Goal: Task Accomplishment & Management: Use online tool/utility

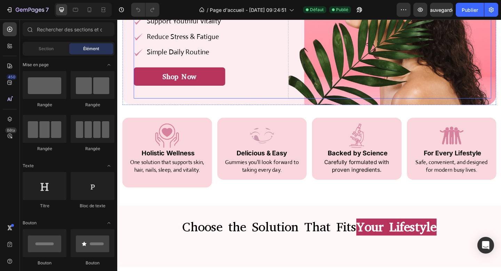
scroll to position [135, 0]
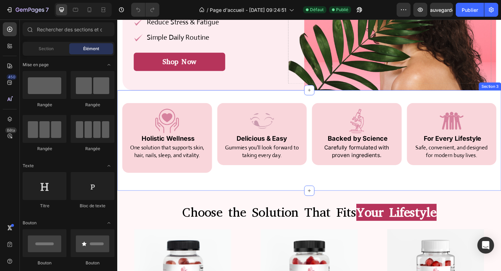
click at [304, 193] on div "Image Holistic Wellness Heading One solution that supports skin, hair, nails, s…" at bounding box center [326, 150] width 418 height 109
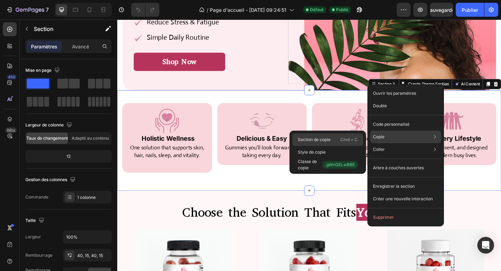
click at [337, 141] on div "Section de copie Cmd + C" at bounding box center [327, 139] width 71 height 13
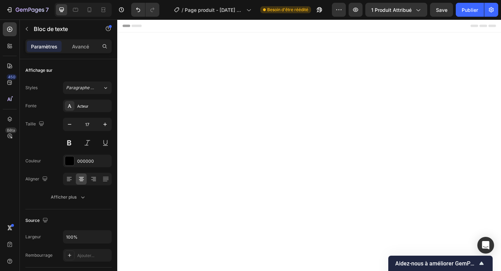
scroll to position [421, 0]
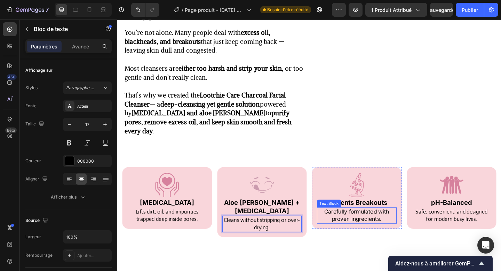
click at [369, 224] on p "Carefully formulated with proven ingredients." at bounding box center [377, 232] width 85 height 17
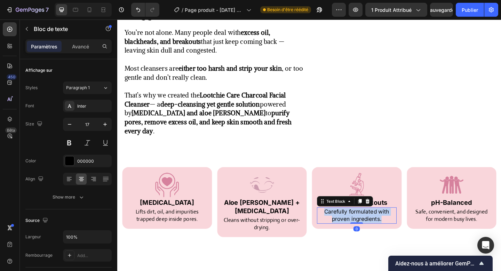
click at [369, 224] on p "Carefully formulated with proven ingredients." at bounding box center [377, 232] width 85 height 17
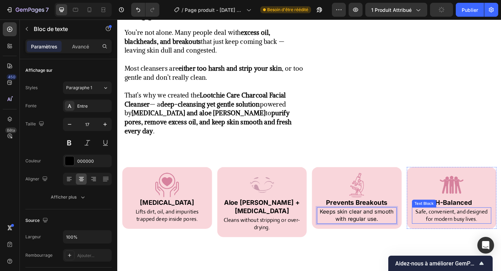
click at [467, 224] on p "Safe, convenient, and designed for modern busy lives." at bounding box center [480, 232] width 85 height 17
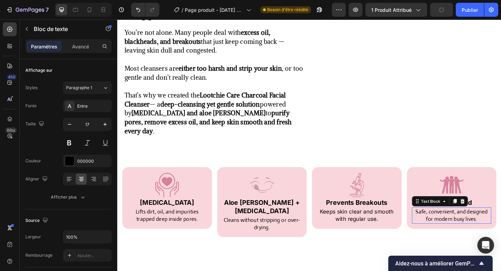
click at [467, 224] on p "Safe, convenient, and designed for modern busy lives." at bounding box center [480, 232] width 85 height 17
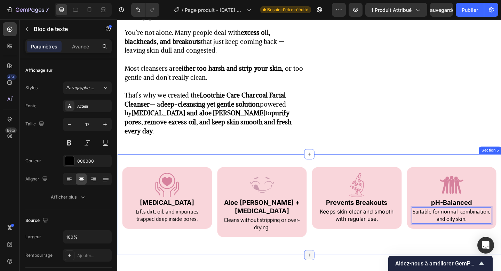
click at [330, 270] on div at bounding box center [325, 275] width 11 height 11
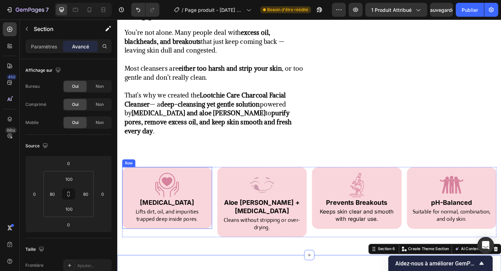
click at [217, 229] on div "Image ⁠⁠⁠⁠⁠⁠⁠ [MEDICAL_DATA] Heading Lifts dirt, oil, and impurities trapped de…" at bounding box center [171, 214] width 98 height 68
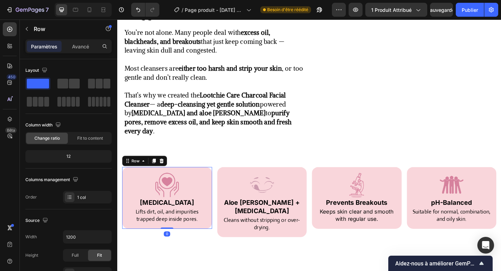
click at [217, 229] on div "Image ⁠⁠⁠⁠⁠⁠⁠ [MEDICAL_DATA] Heading Lifts dirt, oil, and impurities trapped de…" at bounding box center [171, 214] width 98 height 68
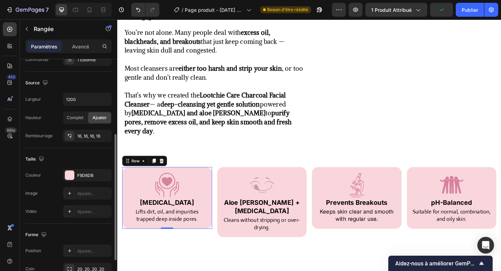
scroll to position [193, 0]
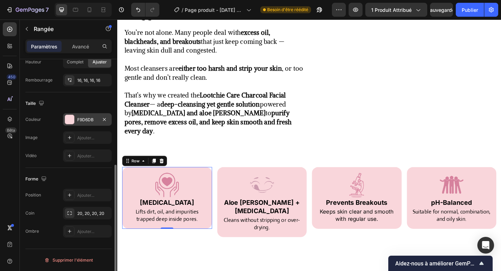
click at [74, 117] on div "F9D6DB" at bounding box center [87, 119] width 49 height 13
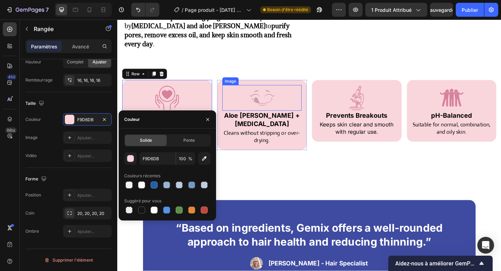
scroll to position [532, 0]
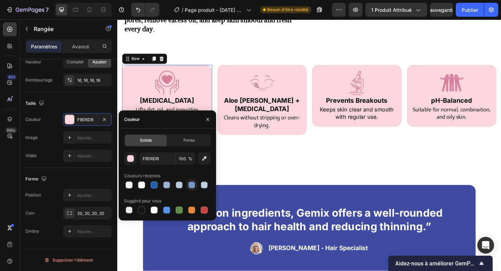
click at [191, 184] on div at bounding box center [191, 184] width 7 height 7
type input "2260AD"
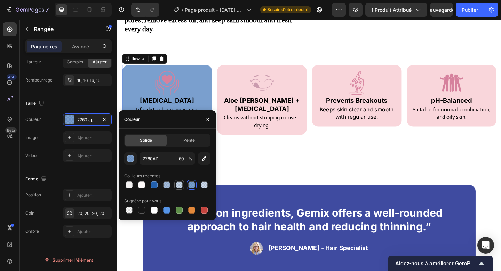
click at [178, 185] on div at bounding box center [179, 184] width 7 height 7
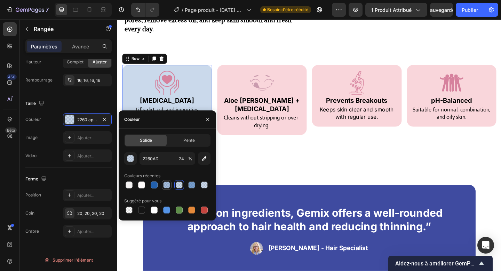
click at [164, 185] on div at bounding box center [166, 184] width 7 height 7
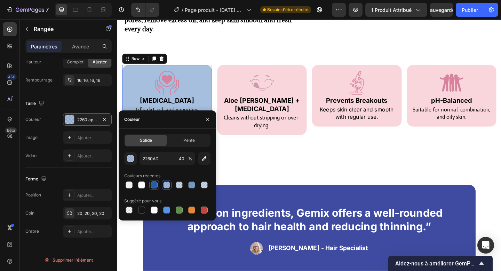
click at [156, 185] on div at bounding box center [154, 184] width 7 height 7
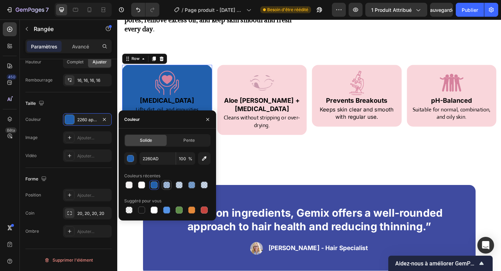
click at [168, 184] on div at bounding box center [166, 184] width 7 height 7
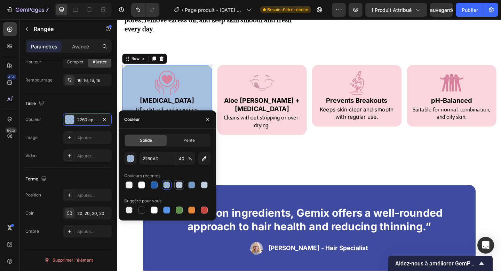
click at [182, 182] on div at bounding box center [179, 184] width 7 height 7
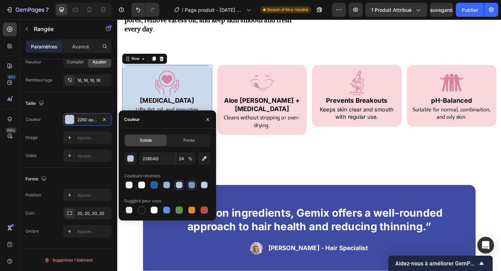
click at [193, 181] on div at bounding box center [191, 184] width 7 height 7
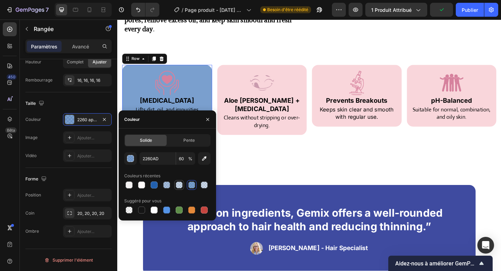
click at [178, 183] on div at bounding box center [179, 184] width 7 height 7
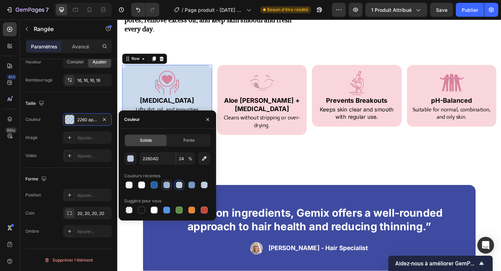
click at [166, 184] on div at bounding box center [166, 184] width 7 height 7
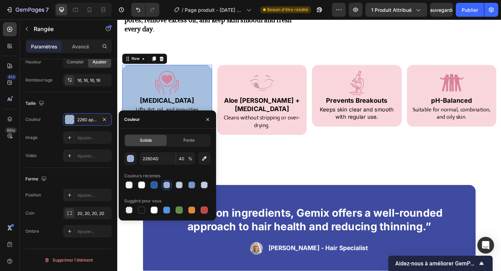
click at [171, 184] on div at bounding box center [167, 185] width 10 height 10
click at [182, 182] on div at bounding box center [179, 185] width 8 height 8
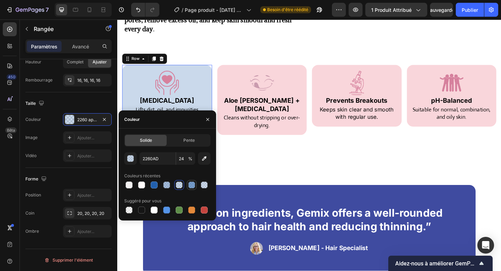
click at [190, 180] on div at bounding box center [192, 185] width 10 height 10
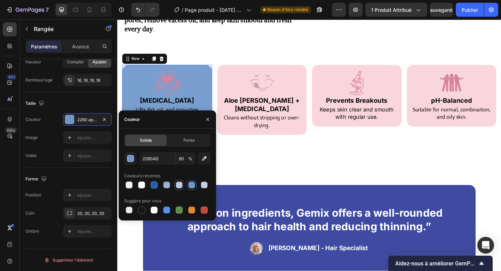
click at [178, 182] on div at bounding box center [179, 184] width 7 height 7
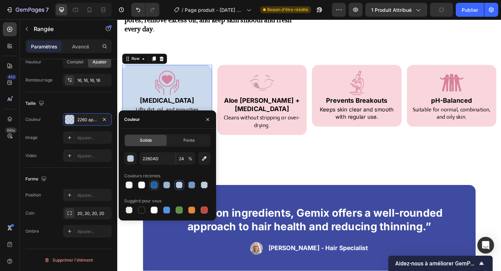
click at [153, 184] on div at bounding box center [154, 184] width 7 height 7
type input "100"
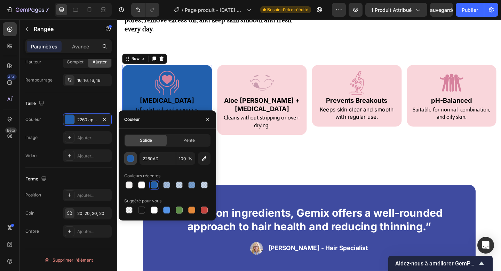
click at [132, 160] on div "button" at bounding box center [130, 158] width 7 height 7
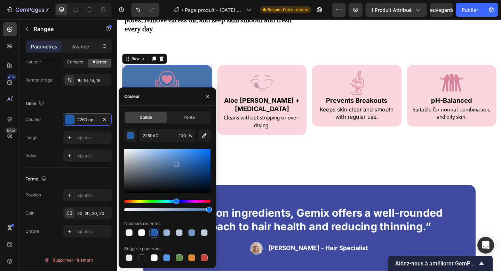
drag, startPoint x: 195, startPoint y: 164, endPoint x: 175, endPoint y: 163, distance: 19.5
click at [175, 163] on div at bounding box center [177, 164] width 6 height 6
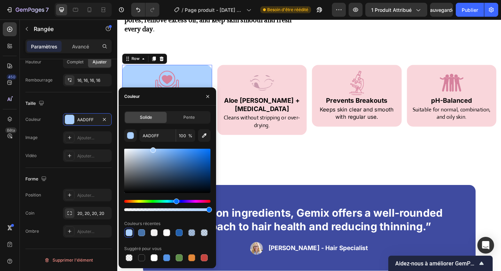
type input "ADD2FF"
drag, startPoint x: 175, startPoint y: 163, endPoint x: 152, endPoint y: 146, distance: 28.6
click at [152, 146] on div "ADD2FF 100 % Couleurs récentes Suggéré pour vous" at bounding box center [167, 195] width 86 height 133
click at [207, 93] on button "button" at bounding box center [207, 96] width 11 height 11
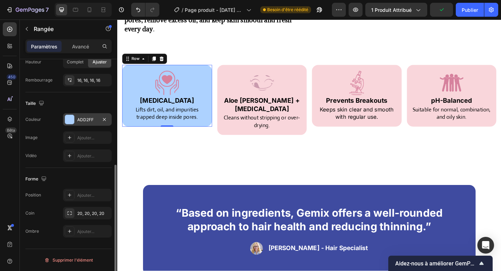
click at [87, 121] on font "ADD2FF" at bounding box center [85, 119] width 16 height 5
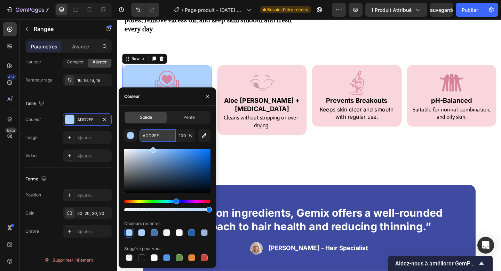
click at [152, 137] on input "ADD2FF" at bounding box center [158, 135] width 36 height 13
click at [236, 121] on div "Image ⁠⁠⁠⁠⁠⁠⁠ Aloe [PERSON_NAME] + [MEDICAL_DATA] Heading Cleans without stripp…" at bounding box center [275, 107] width 98 height 77
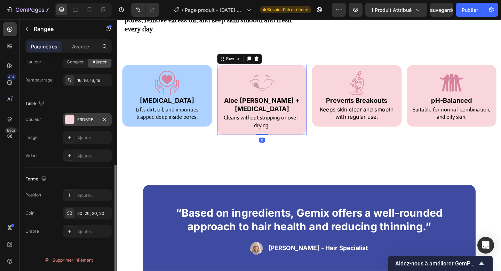
click at [82, 120] on font "F9D6DB" at bounding box center [85, 119] width 16 height 5
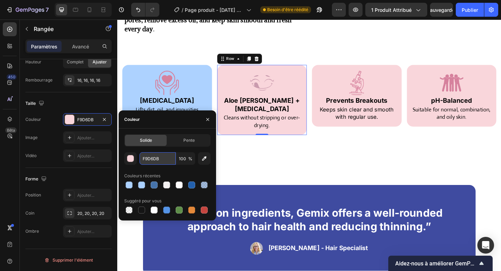
click at [157, 156] on input "F9D6DB" at bounding box center [158, 158] width 36 height 13
paste input "ADD2FF"
type input "ADD2FF"
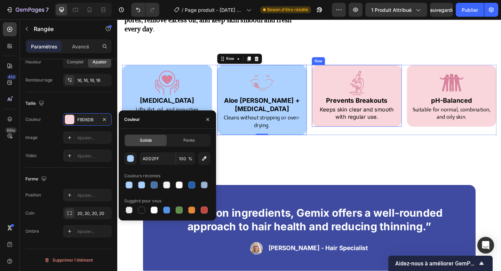
click at [335, 122] on div "Image ⁠⁠⁠⁠⁠⁠⁠ Prevents Breakouts Heading Keeps skin clear and smooth with regul…" at bounding box center [378, 103] width 98 height 68
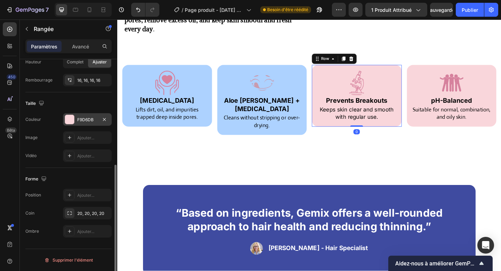
click at [85, 121] on font "F9D6DB" at bounding box center [85, 119] width 16 height 5
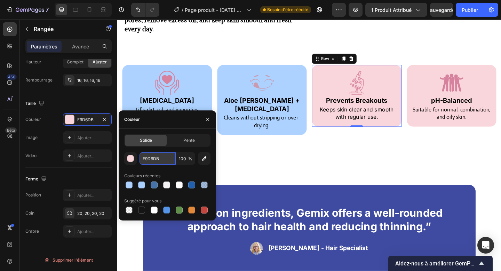
click at [151, 159] on input "F9D6DB" at bounding box center [158, 158] width 36 height 13
paste input "ADD2FF"
type input "ADD2FF"
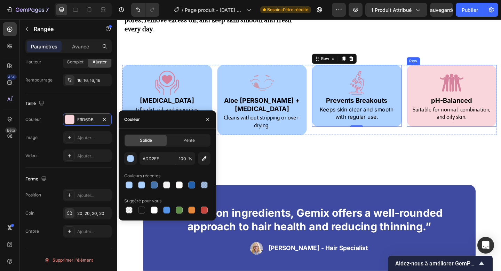
click at [436, 119] on div "Image ⁠⁠⁠⁠⁠⁠⁠ pH-Balanced Heading Suitable for normal, combination, and oily sk…" at bounding box center [481, 103] width 98 height 68
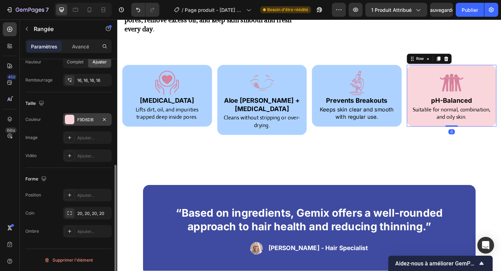
click at [71, 120] on div at bounding box center [69, 119] width 9 height 9
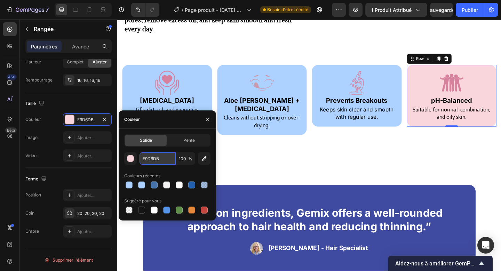
click at [149, 159] on input "F9D6DB" at bounding box center [158, 158] width 36 height 13
paste input "ADD2FF"
type input "ADD2FF"
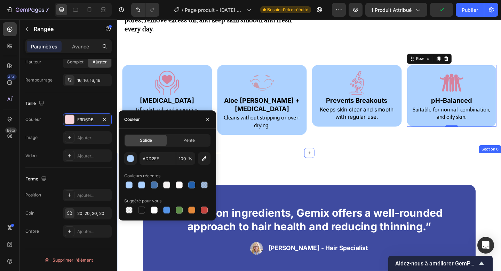
click at [247, 165] on div "“Based on ingredients, Gemix offers a well-rounded approach to hair health and …" at bounding box center [326, 249] width 418 height 168
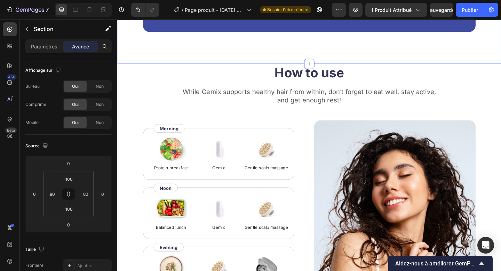
scroll to position [783, 0]
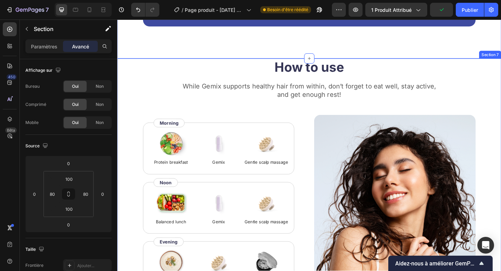
click at [137, 86] on div "How to use Heading While Gemix supports healthy hair from within, don’t forget …" at bounding box center [326, 207] width 418 height 290
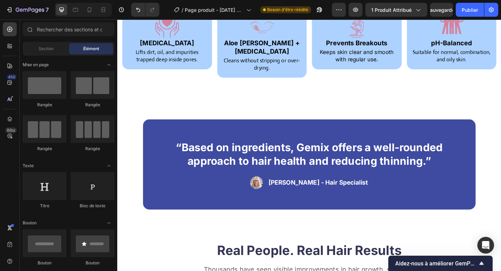
scroll to position [580, 0]
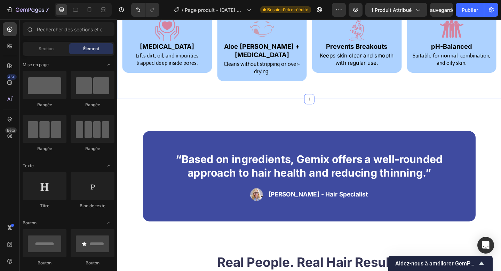
click at [253, 94] on div "Image [MEDICAL_DATA] Heading Lifts dirt, oil, and impurities trapped deep insid…" at bounding box center [326, 52] width 418 height 110
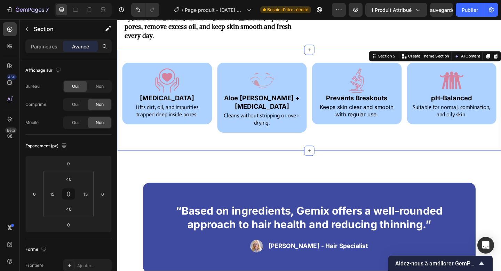
scroll to position [467, 0]
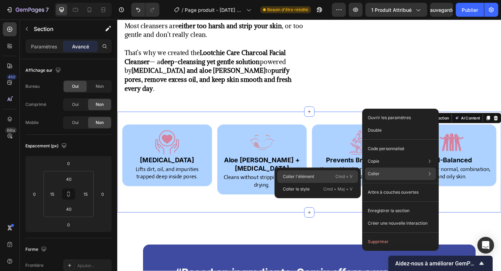
click at [340, 174] on font "Cmd + V" at bounding box center [343, 176] width 17 height 5
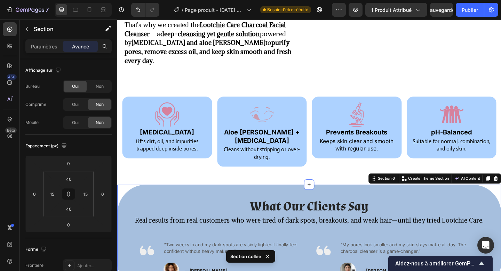
scroll to position [514, 0]
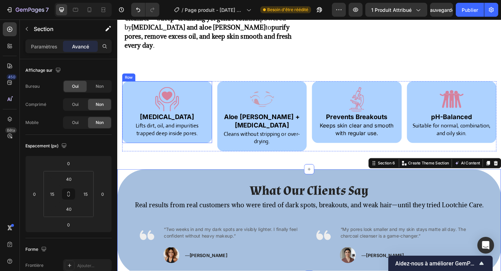
click at [214, 140] on div "Image [MEDICAL_DATA] Heading Lifts dirt, oil, and impurities trapped deep insid…" at bounding box center [171, 121] width 98 height 68
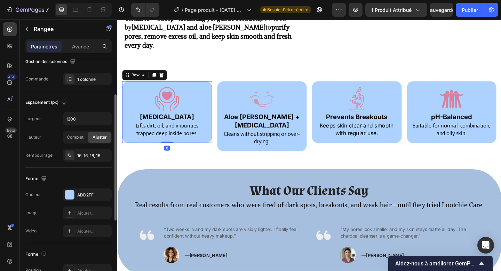
scroll to position [133, 0]
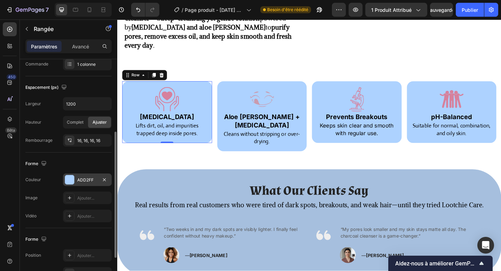
click at [76, 180] on div "ADD2FF" at bounding box center [87, 179] width 49 height 13
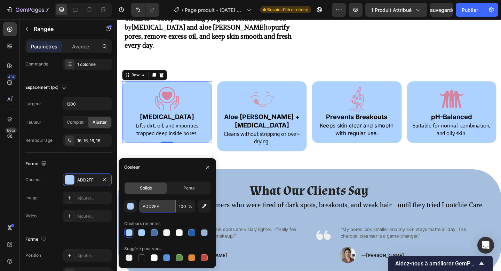
click at [141, 205] on input "ADD2FF" at bounding box center [158, 206] width 36 height 13
click at [244, 182] on div "What Our Clients Say Heading Real results from real customers who were tired of…" at bounding box center [326, 240] width 418 height 116
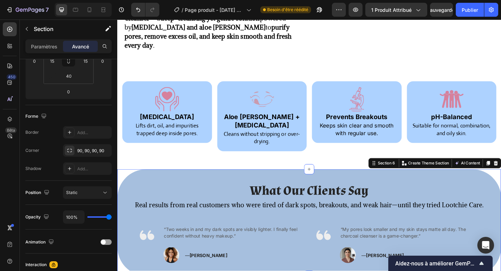
scroll to position [0, 0]
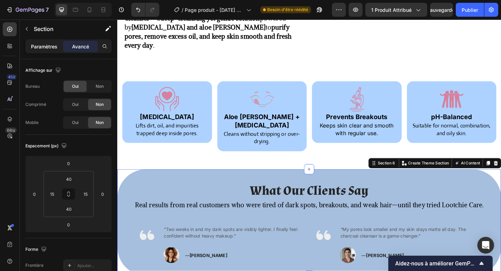
click at [41, 43] on p "Paramètres" at bounding box center [44, 46] width 26 height 7
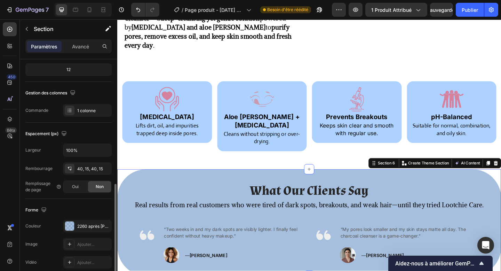
scroll to position [161, 0]
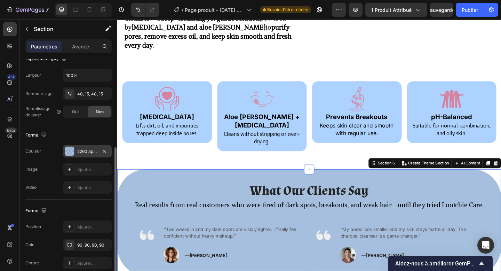
click at [70, 150] on div at bounding box center [69, 150] width 9 height 9
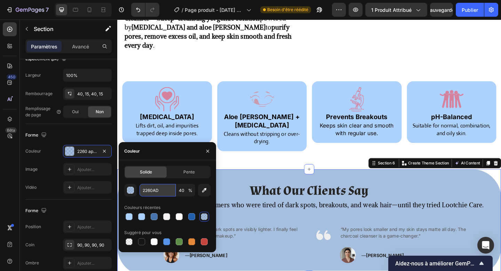
click at [155, 186] on input "2260AD" at bounding box center [158, 190] width 36 height 13
paste input "ADD2FF"
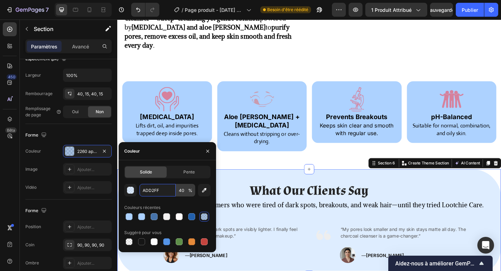
type input "ADD2FF"
click at [183, 191] on input "40" at bounding box center [185, 190] width 19 height 13
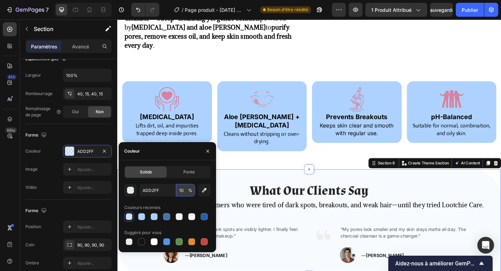
type input "100"
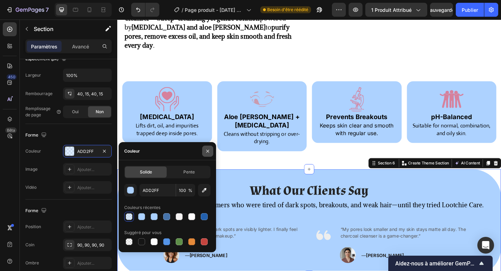
click at [205, 148] on icon "button" at bounding box center [208, 151] width 6 height 6
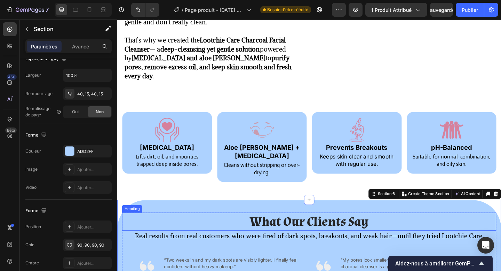
scroll to position [505, 0]
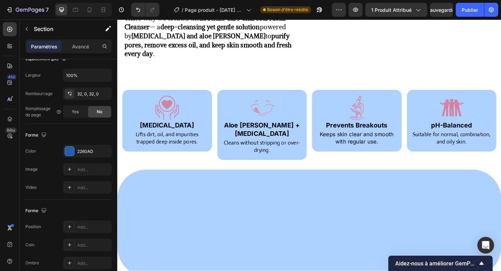
scroll to position [275, 0]
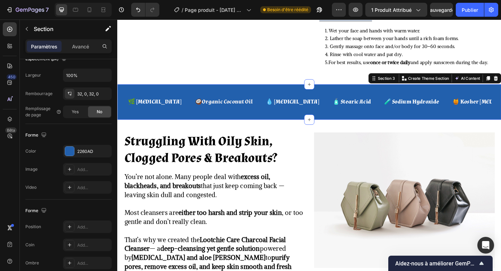
click at [132, 112] on div "🌿 [MEDICAL_DATA] Text Block 🥥 Organic Coconut Oil Text Block 💧 [MEDICAL_DATA] T…" at bounding box center [326, 109] width 418 height 38
click at [80, 153] on font "2260 après [PERSON_NAME]-C." at bounding box center [108, 151] width 63 height 5
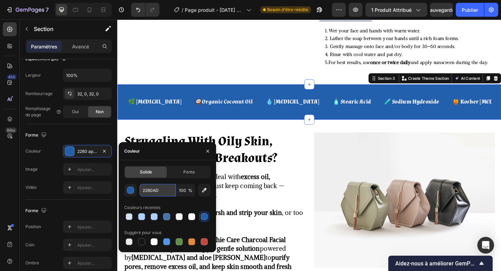
click at [149, 191] on input "2260AD" at bounding box center [158, 190] width 36 height 13
paste input "ADD2FF"
type input "ADD2FF"
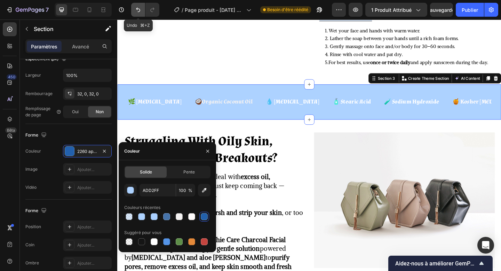
click at [138, 8] on icon "Annuler/Rétablir" at bounding box center [138, 9] width 7 height 7
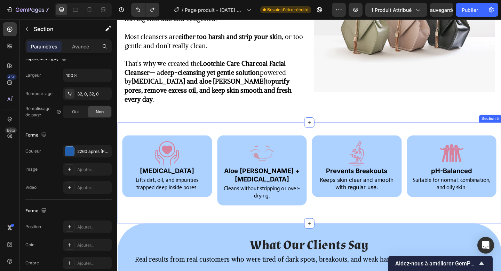
scroll to position [471, 0]
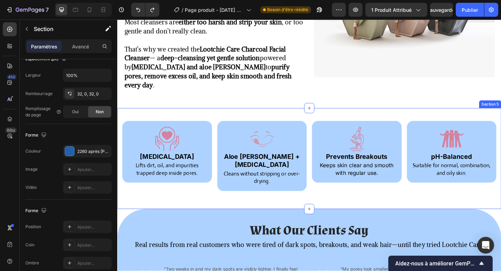
click at [265, 138] on img at bounding box center [275, 149] width 28 height 28
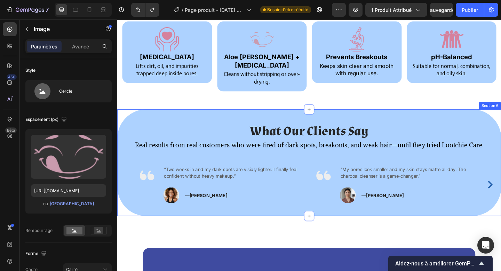
scroll to position [571, 0]
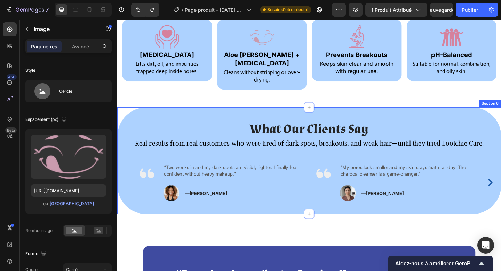
click at [147, 216] on div "What Our Clients Say Heading Real results from real customers who were tired of…" at bounding box center [326, 173] width 418 height 116
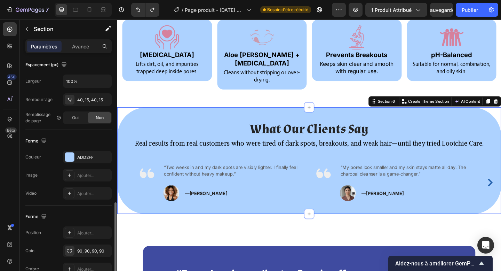
scroll to position [193, 0]
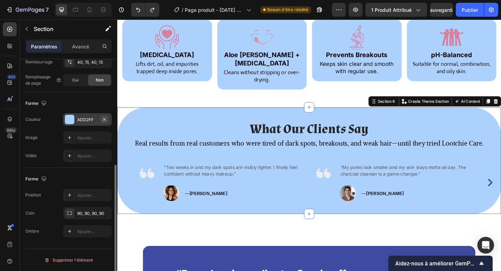
click at [103, 119] on icon "button" at bounding box center [105, 120] width 6 height 6
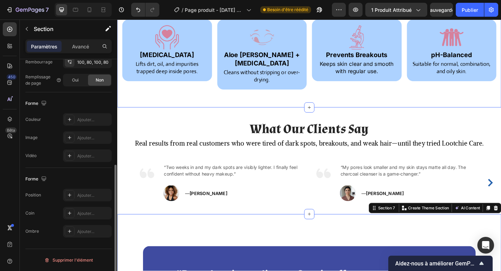
click at [207, 101] on div "Image [MEDICAL_DATA] Heading Lifts dirt, oil, and impurities trapped deep insid…" at bounding box center [326, 61] width 418 height 110
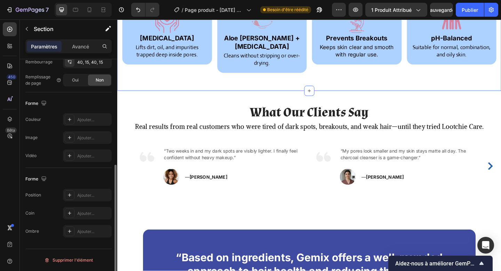
scroll to position [591, 0]
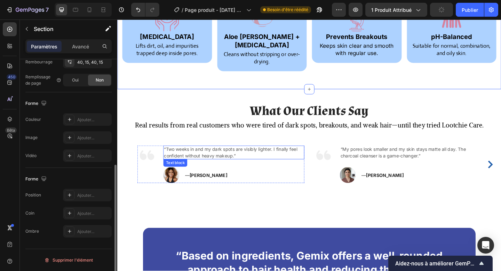
click at [211, 157] on p "“Two weeks in and my dark spots are visibly lighter. I finally feel confident w…" at bounding box center [244, 164] width 152 height 14
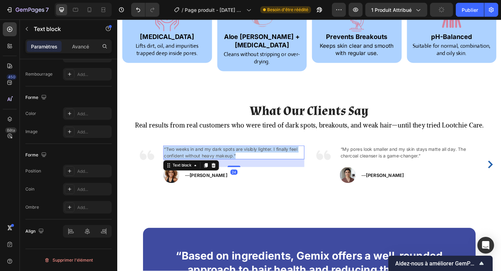
click at [211, 157] on p "“Two weeks in and my dark spots are visibly lighter. I finally feel confident w…" at bounding box center [244, 164] width 152 height 14
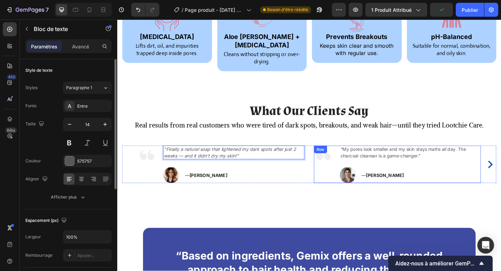
click at [387, 162] on div "“My pores look smaller and my skin stays matte all day. The charcoal cleanser i…" at bounding box center [435, 177] width 153 height 41
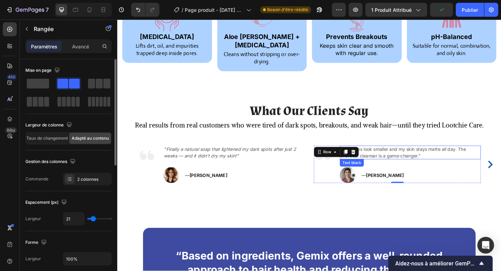
click at [388, 157] on p "“My pores look smaller and my skin stays matte all day. The charcoal cleanser i…" at bounding box center [436, 164] width 152 height 14
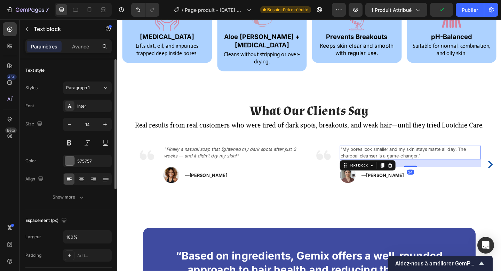
click at [388, 157] on p "“My pores look smaller and my skin stays matte all day. The charcoal cleanser i…" at bounding box center [436, 164] width 152 height 14
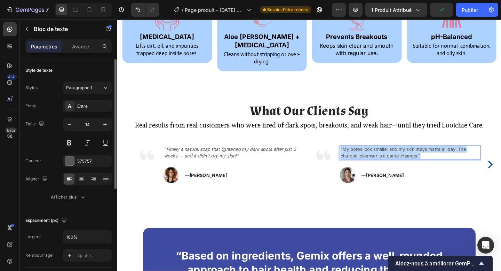
click at [388, 157] on p "“My pores look smaller and my skin stays matte all day. The charcoal cleanser i…" at bounding box center [436, 164] width 152 height 14
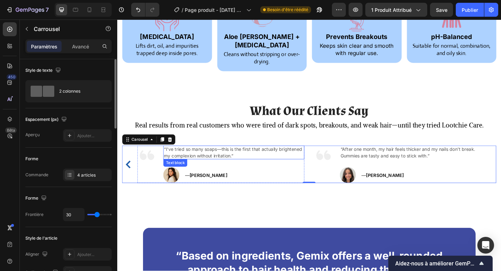
click at [230, 161] on p "“I’ve tried so many soaps—this is the first that actually brightened my complex…" at bounding box center [244, 164] width 152 height 14
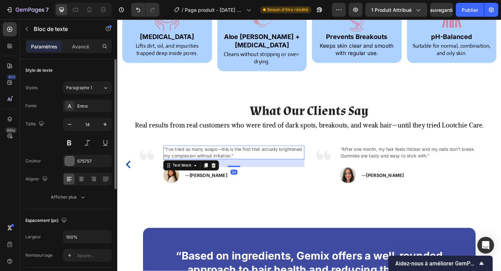
click at [226, 157] on p "“I’ve tried so many soaps—this is the first that actually brightened my complex…" at bounding box center [244, 164] width 152 height 14
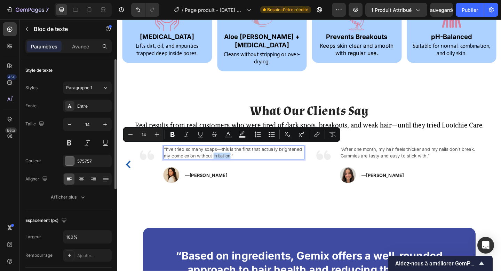
click at [226, 157] on p "“I’ve tried so many soaps—this is the first that actually brightened my complex…" at bounding box center [244, 164] width 152 height 14
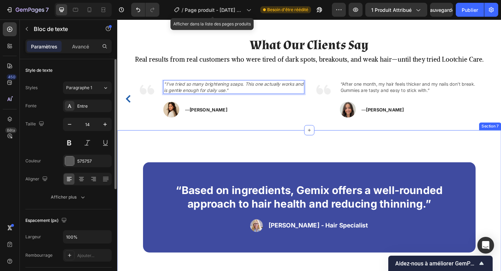
scroll to position [665, 0]
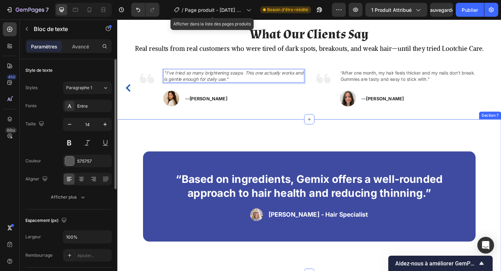
click at [303, 144] on div "“Based on ingredients, Gemix offers a well-rounded approach to hair health and …" at bounding box center [326, 212] width 418 height 168
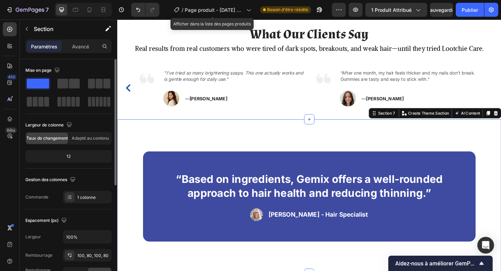
scroll to position [584, 0]
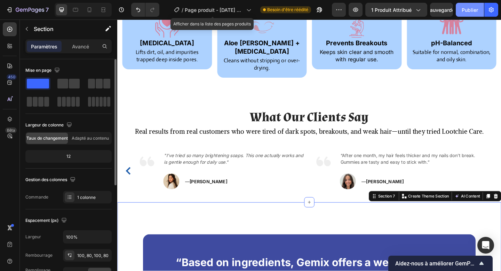
click at [468, 10] on font "Publier" at bounding box center [470, 10] width 16 height 6
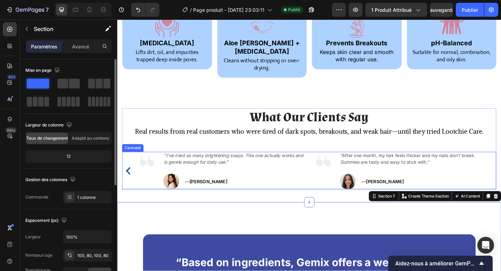
click at [128, 180] on icon "Carousel Back Arrow" at bounding box center [128, 184] width 5 height 8
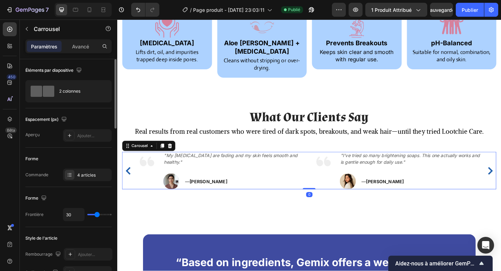
click at [128, 180] on icon "Carousel Back Arrow" at bounding box center [128, 184] width 5 height 8
click at [128, 176] on div "Image "Finally a natural soap that lightened my dark spots after just 2 weeks —…" at bounding box center [325, 184] width 407 height 41
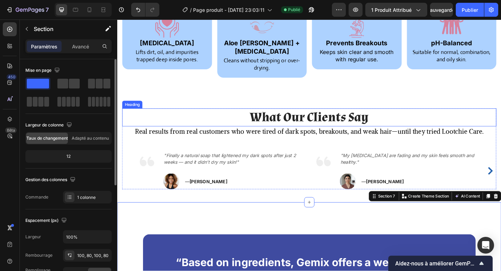
click at [292, 118] on h2 "What Our Clients Say" at bounding box center [325, 125] width 407 height 19
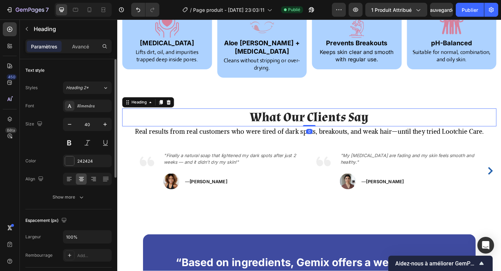
click at [292, 118] on p "What Our Clients Say" at bounding box center [326, 126] width 406 height 18
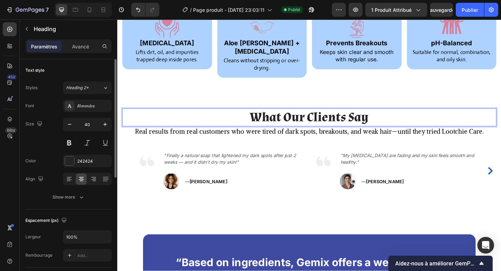
click at [292, 118] on p "What Our Clients Say" at bounding box center [326, 126] width 406 height 18
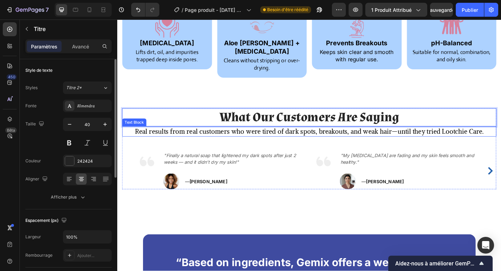
click at [255, 136] on p "Real results from real customers who were tired of dark spots, breakouts, and w…" at bounding box center [326, 141] width 406 height 10
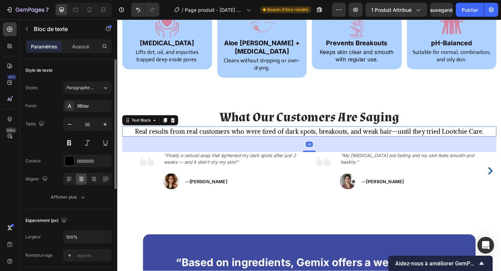
click at [253, 136] on p "Real results from real customers who were tired of dark spots, breakouts, and w…" at bounding box center [326, 141] width 406 height 10
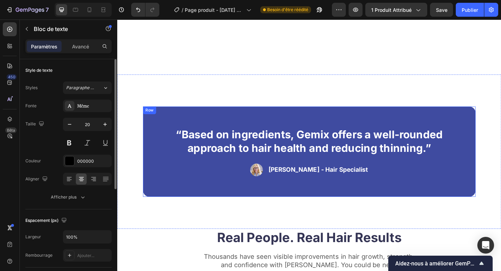
scroll to position [834, 0]
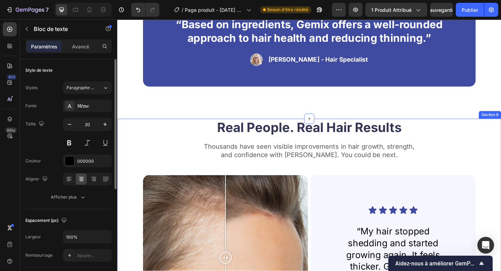
click at [136, 135] on div "Real People. Real Hair Results Heading Thousands have seen visible improvements…" at bounding box center [326, 267] width 418 height 281
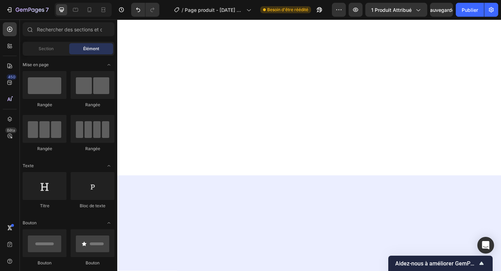
scroll to position [1333, 0]
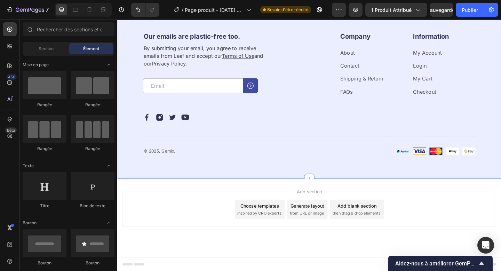
click at [458, 186] on div "Our emails are plastic-free too. Heading By submitting your email, you agree to…" at bounding box center [326, 95] width 418 height 195
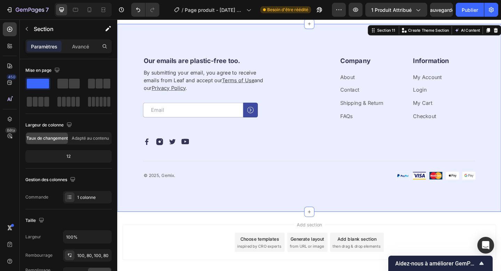
scroll to position [1182, 0]
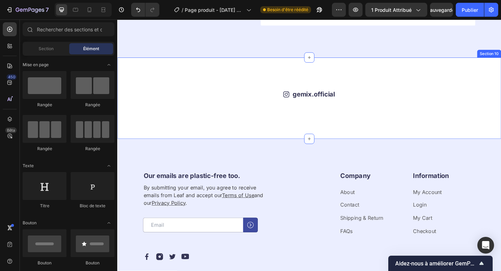
click at [459, 149] on div "Icon gemix.official Text Block Row Image Image Image Image Image Image Image Im…" at bounding box center [326, 105] width 418 height 88
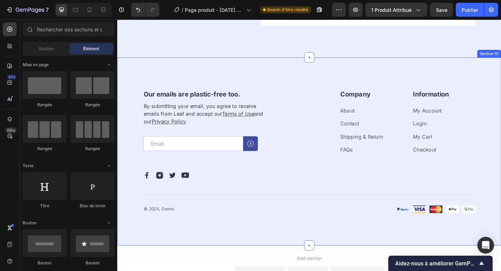
click at [348, 264] on div "Our emails are plastic-free too. Heading By submitting your email, you agree to…" at bounding box center [326, 163] width 418 height 205
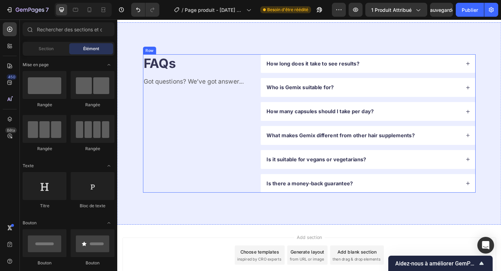
scroll to position [1015, 0]
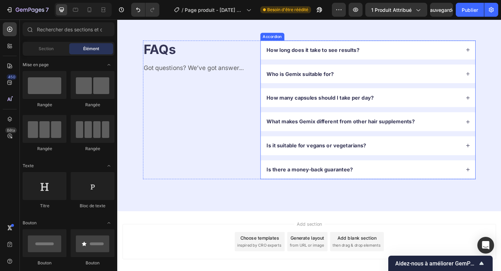
click at [315, 56] on p "How long does it take to see results?" at bounding box center [330, 52] width 101 height 7
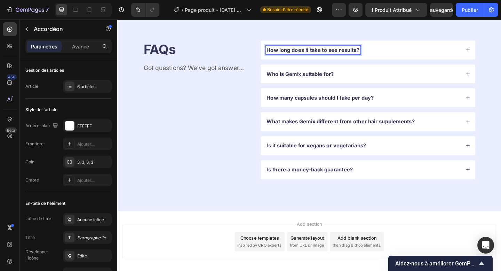
click at [497, 55] on icon at bounding box center [499, 53] width 4 height 4
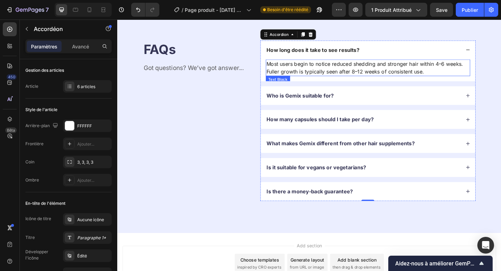
click at [362, 80] on p "Most users begin to notice reduced shedding and stronger hair within 4–6 weeks.…" at bounding box center [389, 72] width 221 height 17
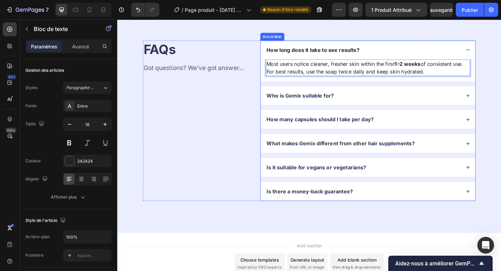
click at [348, 106] on p "Who is Gemix suitable for?" at bounding box center [316, 102] width 73 height 7
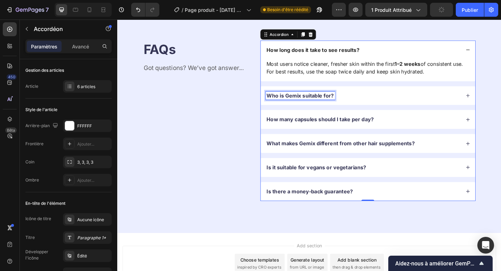
click at [317, 106] on p "Who is Gemix suitable for?" at bounding box center [316, 102] width 73 height 7
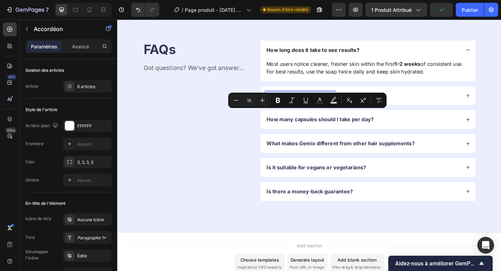
click at [317, 106] on p "Who is Gemix suitable for?" at bounding box center [316, 102] width 73 height 7
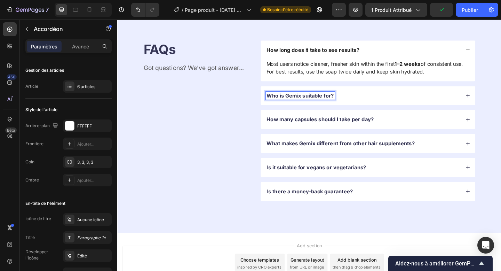
click at [317, 106] on p "Who is Gemix suitable for?" at bounding box center [316, 102] width 73 height 7
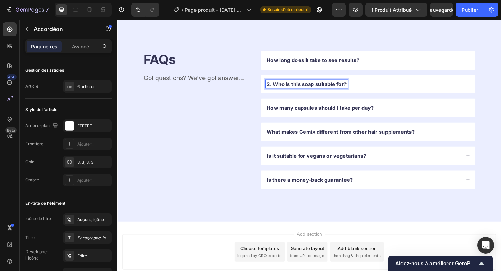
scroll to position [991, 0]
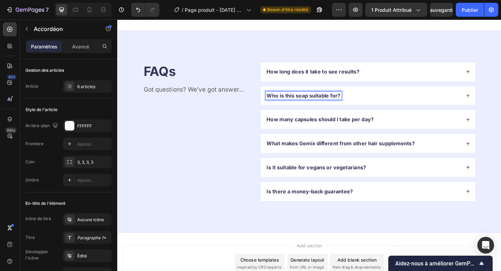
click at [500, 105] on icon at bounding box center [498, 102] width 5 height 5
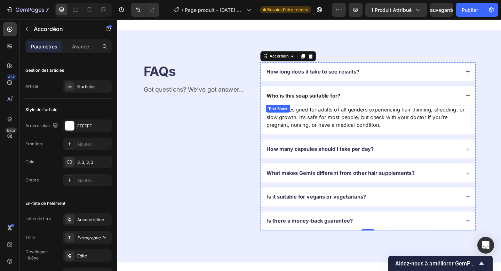
click at [385, 138] on p "Follix is designed for adults of all genders experiencing hair thinning, sheddi…" at bounding box center [389, 125] width 221 height 25
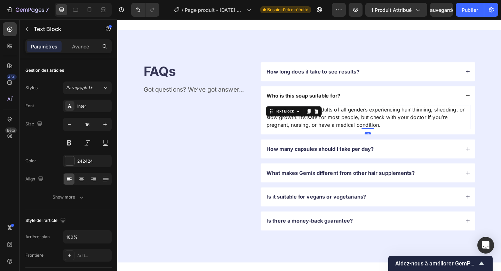
click at [385, 138] on p "Follix is designed for adults of all genders experiencing hair thinning, sheddi…" at bounding box center [389, 125] width 221 height 25
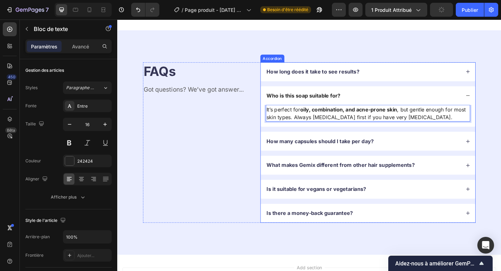
click at [308, 156] on p "How many capsules should I take per day?" at bounding box center [338, 151] width 117 height 7
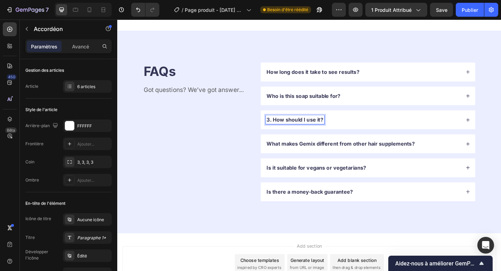
scroll to position [968, 0]
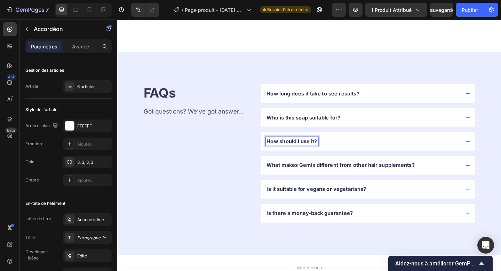
click at [499, 154] on icon at bounding box center [499, 152] width 4 height 4
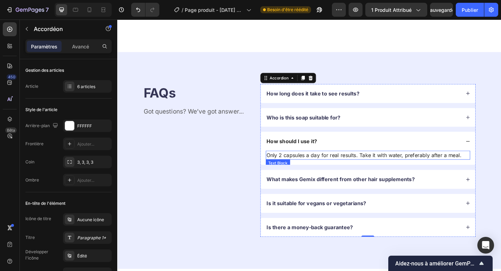
click at [321, 171] on p "Only 2 capsules a day for real results. Take it with water, preferably after a …" at bounding box center [389, 167] width 221 height 8
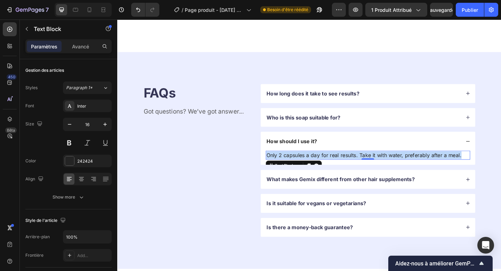
click at [321, 171] on p "Only 2 capsules a day for real results. Take it with water, preferably after a …" at bounding box center [389, 167] width 221 height 8
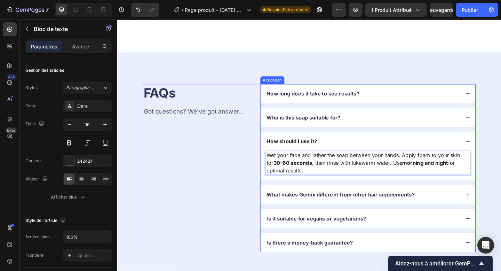
click at [389, 214] on p "What makes Gemix different from other hair supplements?" at bounding box center [360, 209] width 161 height 7
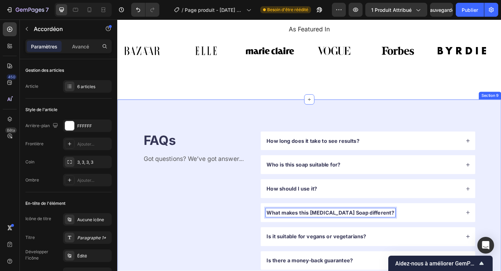
scroll to position [966, 0]
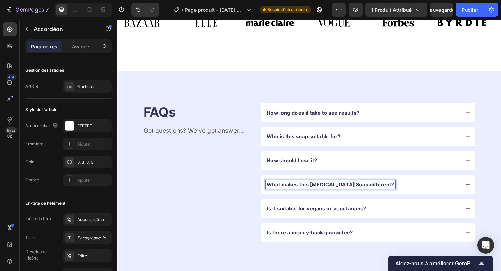
click at [500, 197] on icon at bounding box center [498, 198] width 5 height 5
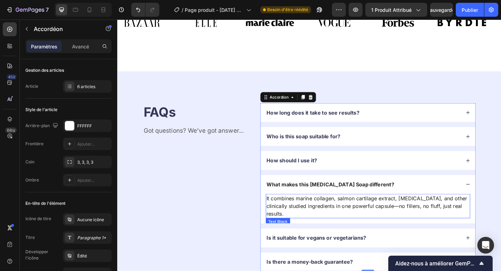
click at [371, 221] on p "It combines marine collagen, salmon cartilage extract, [MEDICAL_DATA], and othe…" at bounding box center [389, 222] width 221 height 25
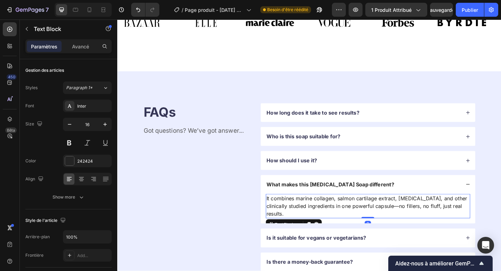
click at [371, 221] on p "It combines marine collagen, salmon cartilage extract, [MEDICAL_DATA], and othe…" at bounding box center [389, 222] width 221 height 25
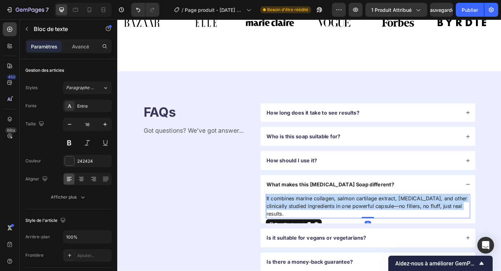
click at [371, 221] on p "It combines marine collagen, salmon cartilage extract, [MEDICAL_DATA], and othe…" at bounding box center [389, 222] width 221 height 25
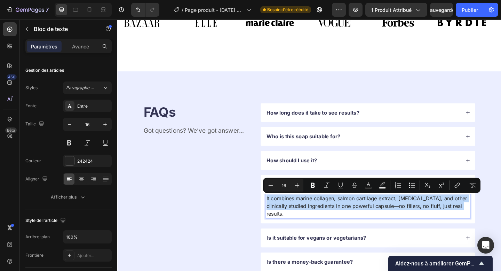
click at [371, 221] on p "It combines marine collagen, salmon cartilage extract, [MEDICAL_DATA], and othe…" at bounding box center [389, 222] width 221 height 25
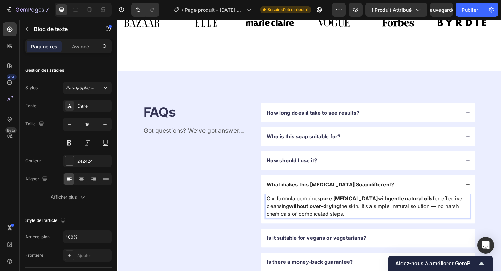
click at [315, 231] on p "Our formula combines pure [MEDICAL_DATA] with gentle natural oils for effective…" at bounding box center [389, 222] width 221 height 25
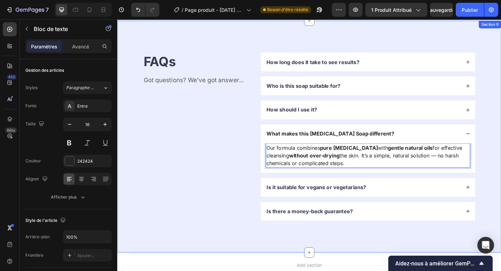
scroll to position [1033, 0]
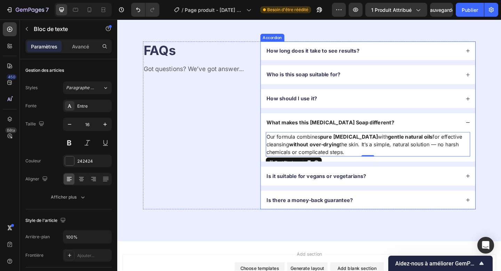
click at [320, 191] on p "Is it suitable for vegans or vegetarians?" at bounding box center [334, 189] width 108 height 7
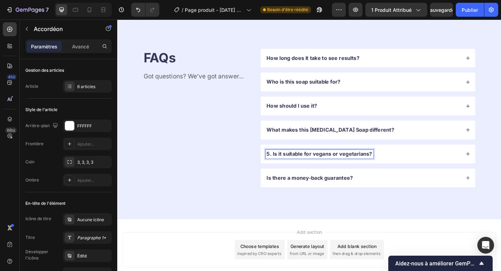
scroll to position [1001, 0]
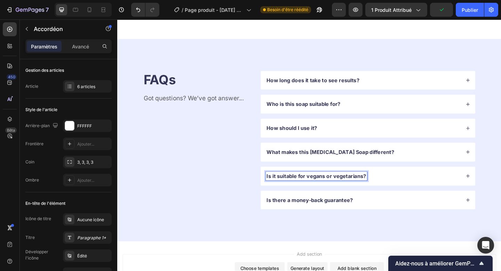
click at [498, 189] on icon at bounding box center [499, 190] width 4 height 4
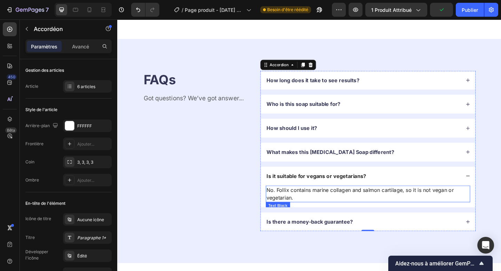
click at [350, 207] on p "No. Follix contains marine collagen and salmon cartilage, so it is not vegan or…" at bounding box center [389, 209] width 221 height 17
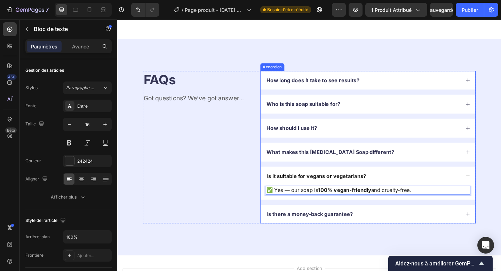
click at [324, 233] on p "Is there a money-back guarantee?" at bounding box center [327, 231] width 94 height 7
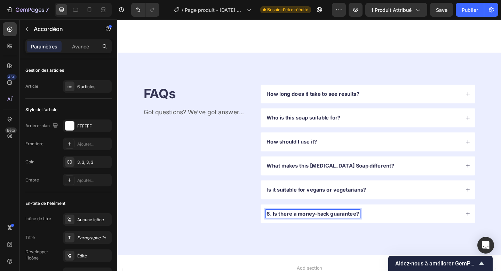
scroll to position [986, 0]
click at [500, 232] on icon at bounding box center [498, 231] width 5 height 5
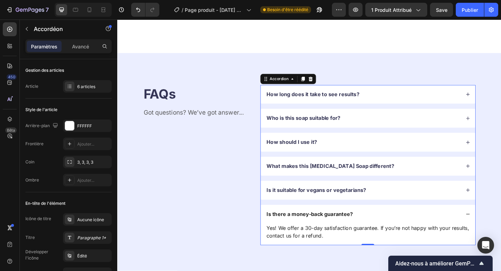
click at [334, 254] on p "Yes! We offer a 30-day satisfaction guarantee. If you’re not happy with your re…" at bounding box center [389, 250] width 221 height 17
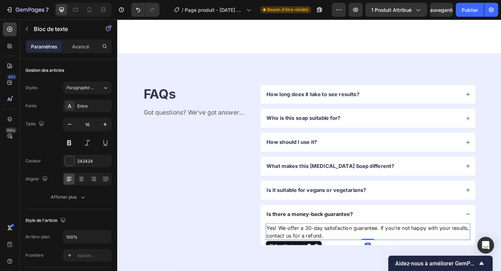
click at [330, 248] on p "Yes! We offer a 30-day satisfaction guarantee. If you’re not happy with your re…" at bounding box center [389, 250] width 221 height 17
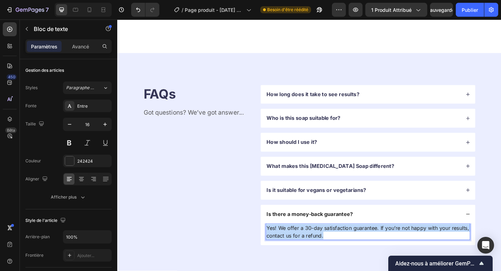
click at [330, 248] on p "Yes! We offer a 30-day satisfaction guarantee. If you’re not happy with your re…" at bounding box center [389, 250] width 221 height 17
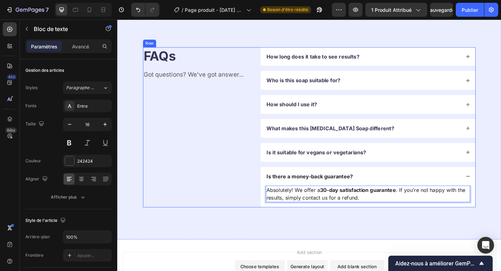
scroll to position [955, 0]
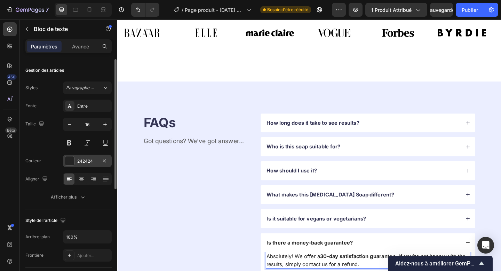
click at [72, 156] on div at bounding box center [70, 161] width 10 height 10
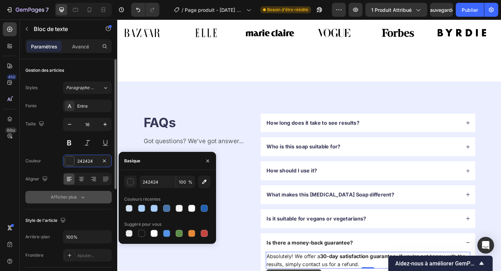
click at [44, 202] on button "Afficher plus" at bounding box center [68, 197] width 86 height 13
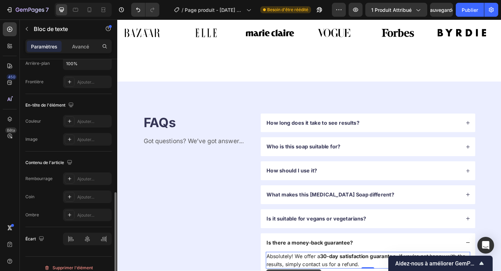
scroll to position [273, 0]
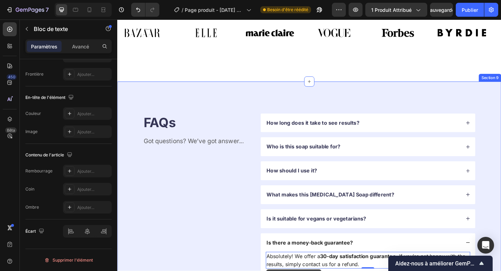
click at [205, 111] on div "FAQs Heading Got questions? We’ve got answer... Text Block How long does it tak…" at bounding box center [326, 209] width 418 height 244
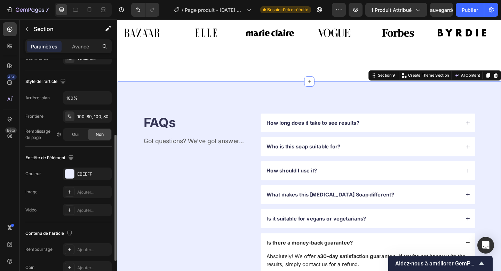
scroll to position [155, 0]
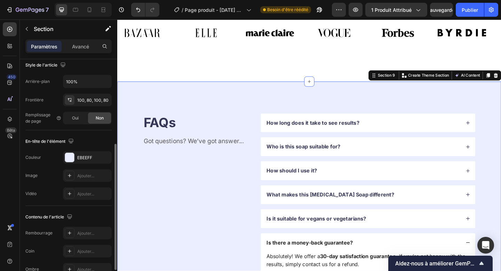
click at [82, 164] on div "Les modifications peuvent être masquées par la vidéo. Couleur EBEEFF Image Ajou…" at bounding box center [68, 175] width 86 height 49
click at [81, 158] on font "EBEEFF" at bounding box center [84, 157] width 15 height 5
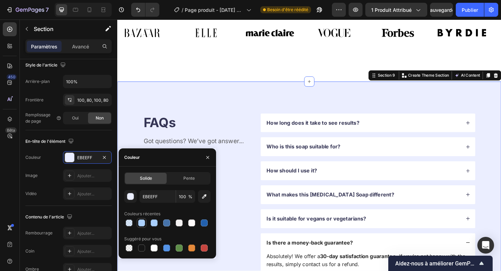
click at [140, 223] on div at bounding box center [141, 222] width 7 height 7
type input "ADD2FF"
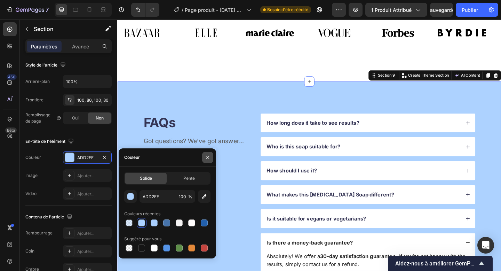
click at [207, 157] on icon "button" at bounding box center [208, 157] width 6 height 6
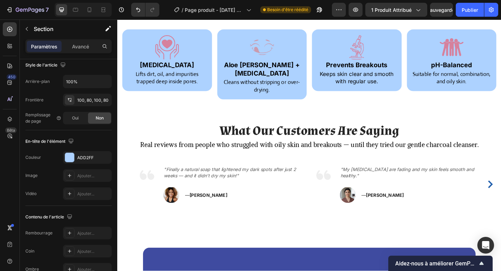
scroll to position [545, 0]
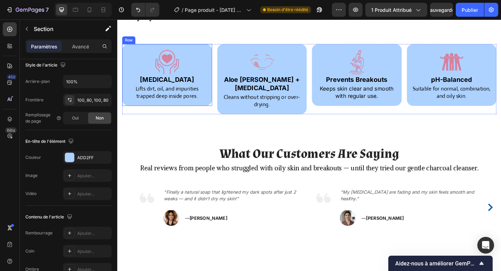
click at [215, 105] on div "Image [MEDICAL_DATA] Heading Lifts dirt, oil, and impurities trapped deep insid…" at bounding box center [171, 80] width 98 height 68
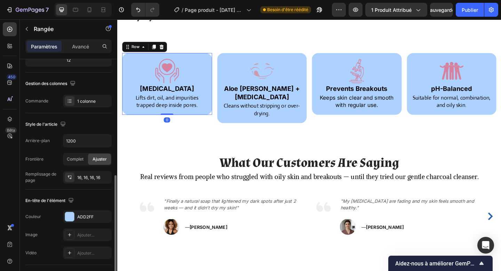
scroll to position [142, 0]
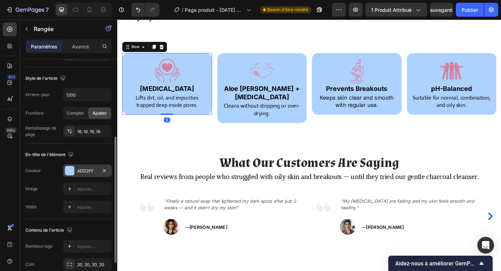
click at [78, 168] on font "ADD2FF" at bounding box center [85, 170] width 16 height 5
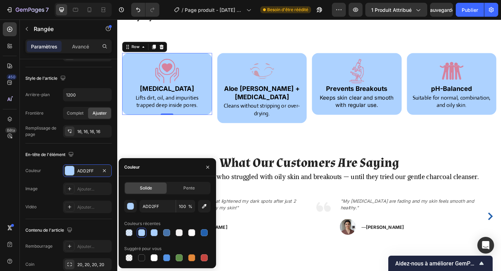
click at [139, 204] on div "ADD2FF 100 %" at bounding box center [167, 206] width 86 height 13
click at [154, 205] on input "ADD2FF" at bounding box center [158, 206] width 36 height 13
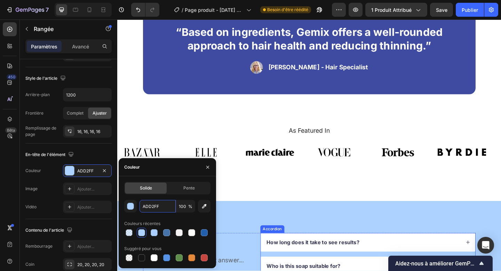
scroll to position [971, 0]
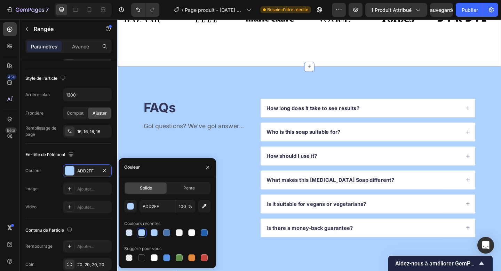
click at [262, 68] on div "As Featured In Heading Image Image Image Image Image Image Image Image Image Im…" at bounding box center [326, 30] width 418 height 81
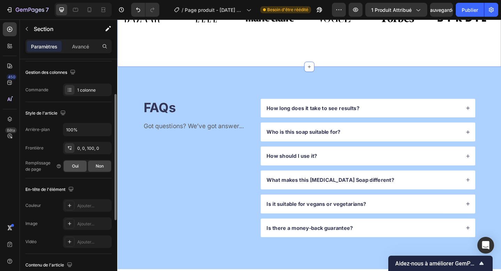
scroll to position [152, 0]
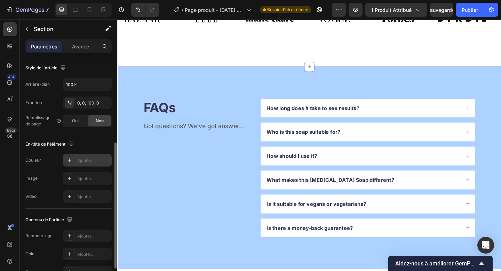
click at [80, 164] on div "Ajouter..." at bounding box center [87, 160] width 49 height 13
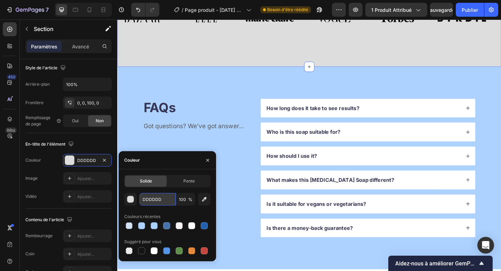
click at [144, 199] on input "DDDDDD" at bounding box center [158, 199] width 36 height 13
paste input "ADD2FF"
type input "ADD2FF"
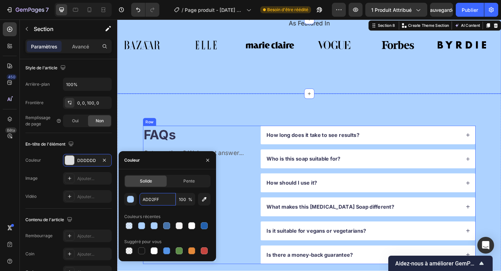
scroll to position [906, 0]
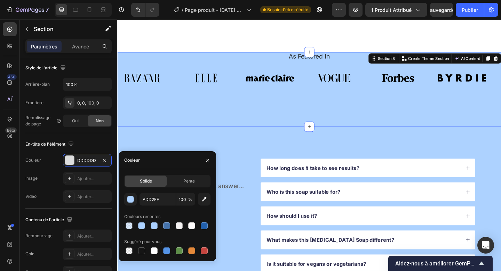
click at [427, 126] on div "As Featured In Heading Image Image Image Image Image Image Image Image Image Im…" at bounding box center [326, 95] width 418 height 81
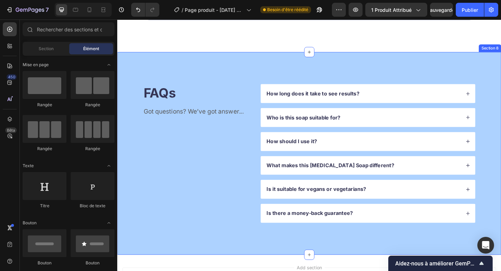
click at [242, 84] on div "FAQs Heading Got questions? We’ve got answer... Text Block How long does it tak…" at bounding box center [326, 165] width 418 height 220
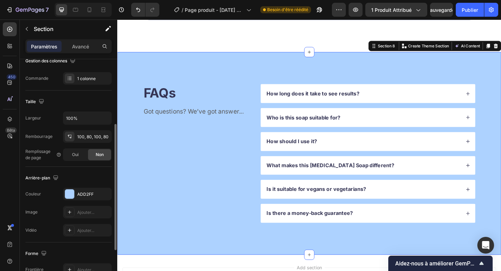
scroll to position [125, 0]
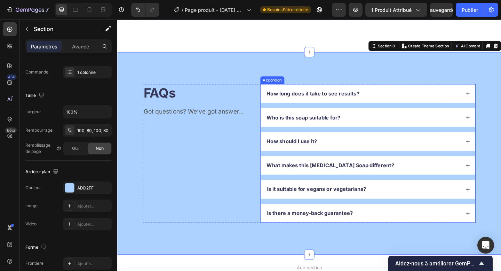
click at [411, 117] on div "Who is this soap suitable for?" at bounding box center [389, 126] width 233 height 21
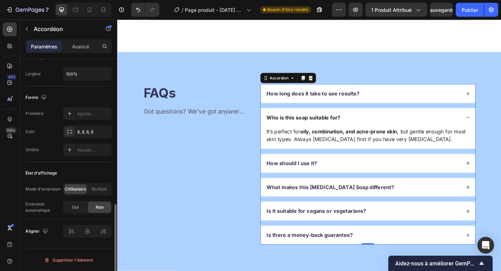
scroll to position [424, 0]
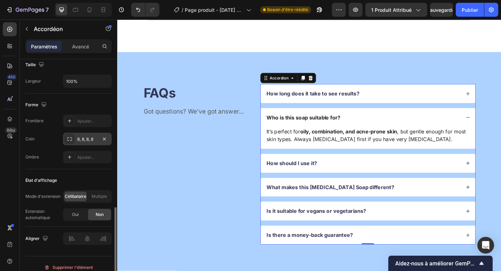
click at [83, 136] on font "8, 8, 8, 8" at bounding box center [85, 138] width 16 height 5
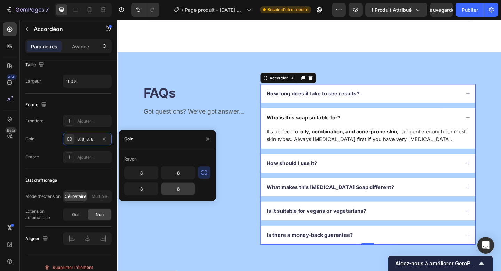
click at [178, 188] on input "8" at bounding box center [177, 188] width 33 height 13
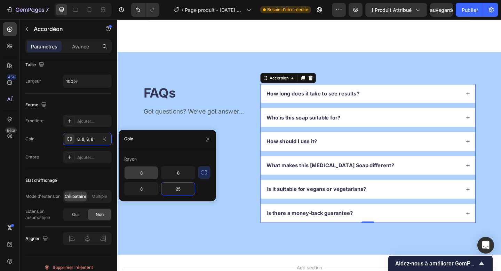
type input "25"
click at [147, 172] on input "8" at bounding box center [141, 172] width 33 height 13
type input "25"
click at [178, 170] on input "8" at bounding box center [177, 172] width 33 height 13
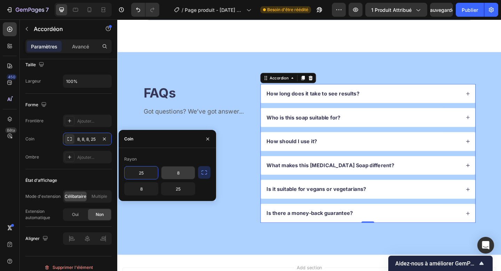
click at [178, 170] on input "8" at bounding box center [177, 172] width 33 height 13
type input "25"
click at [146, 187] on input "8" at bounding box center [141, 188] width 33 height 13
type input "25"
click at [190, 239] on div "FAQs Heading Got questions? We’ve got answer... Text Block" at bounding box center [203, 165] width 117 height 151
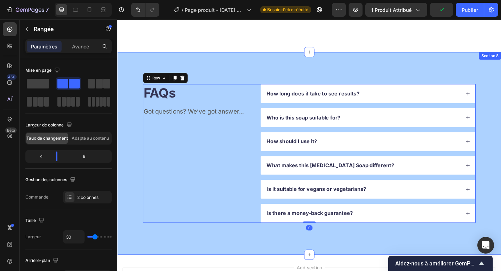
scroll to position [927, 0]
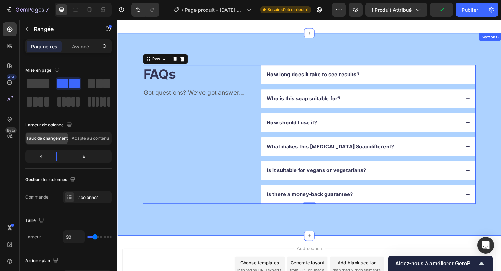
click at [215, 243] on div "FAQs Heading Got questions? We’ve got answer... Text Block How long does it tak…" at bounding box center [326, 144] width 418 height 220
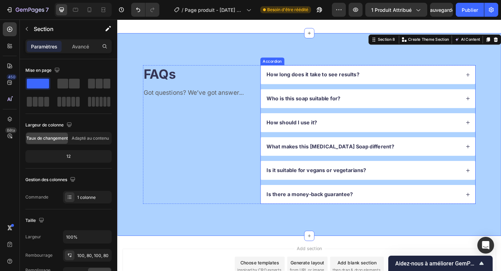
click at [499, 78] on icon at bounding box center [498, 79] width 5 height 5
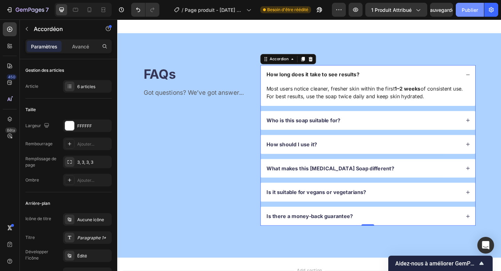
click at [470, 6] on button "Publier" at bounding box center [470, 10] width 28 height 14
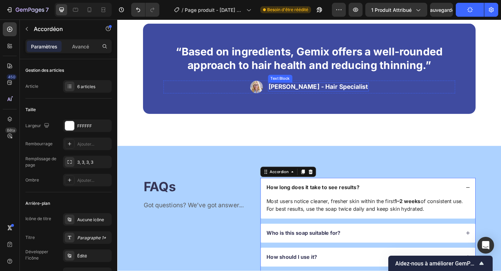
scroll to position [707, 0]
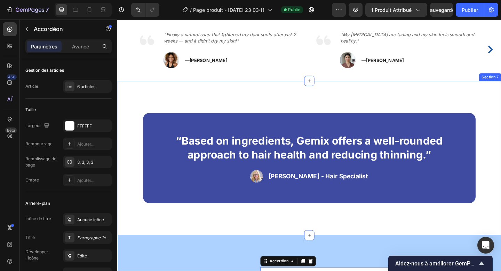
click at [412, 108] on div "“Based on ingredients, Gemix offers a well-rounded approach to hair health and …" at bounding box center [326, 170] width 418 height 168
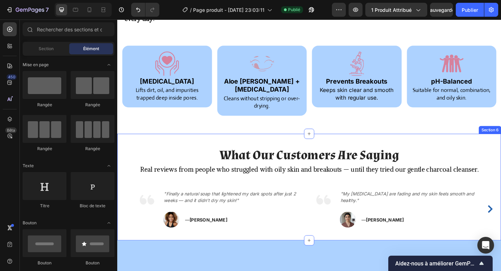
scroll to position [544, 0]
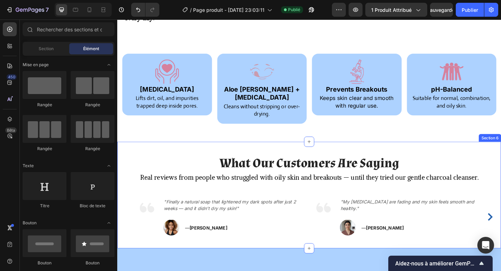
click at [276, 152] on div "What Our Customers Are Saying Heading Real reviews from people who struggled wi…" at bounding box center [326, 210] width 418 height 116
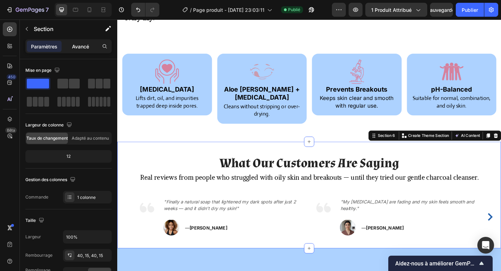
click at [86, 47] on font "Avancé" at bounding box center [80, 46] width 17 height 6
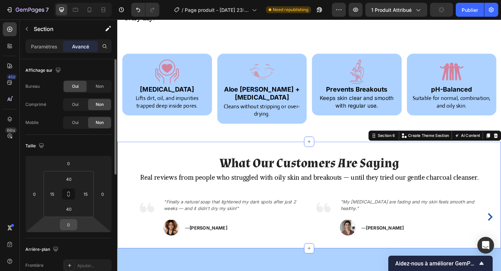
click at [72, 223] on input "0" at bounding box center [69, 224] width 14 height 10
type input "20"
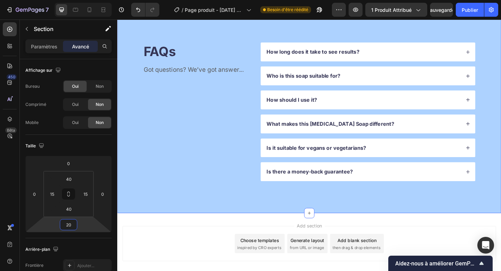
scroll to position [684, 0]
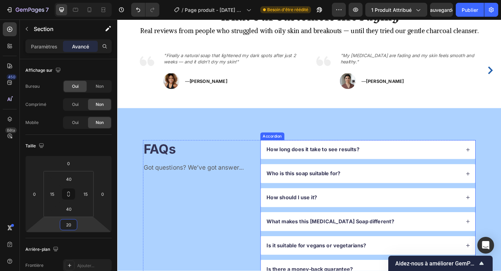
click at [494, 162] on div "How long does it take to see results?" at bounding box center [389, 161] width 233 height 21
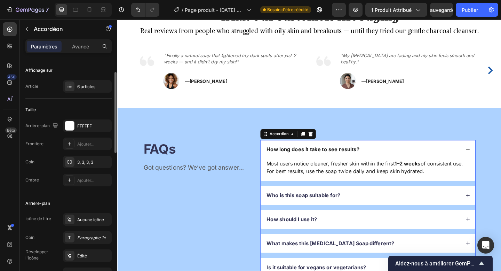
scroll to position [18, 0]
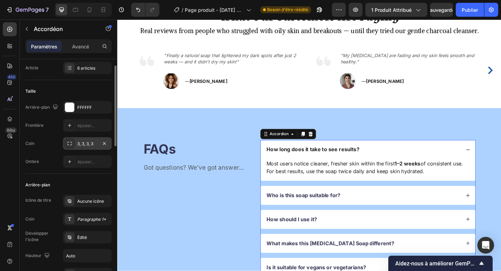
click at [79, 147] on div "3, 3, 3, 3" at bounding box center [87, 143] width 49 height 13
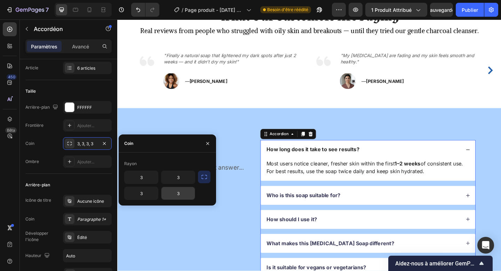
click at [171, 189] on input "3" at bounding box center [177, 193] width 33 height 13
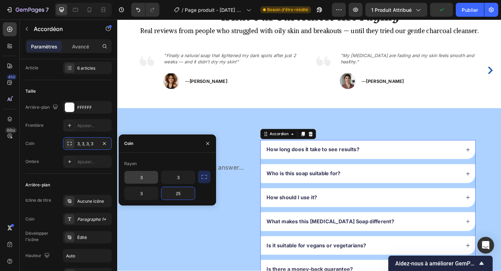
type input "25"
click at [141, 178] on input "3" at bounding box center [141, 177] width 33 height 13
type input "25"
click at [182, 175] on input "3" at bounding box center [177, 177] width 33 height 13
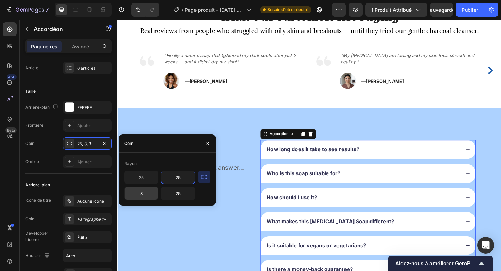
type input "25"
click at [141, 190] on input "3" at bounding box center [141, 193] width 33 height 13
type input "25"
click at [81, 192] on div "Arrière-plan Icône de titre Aucune icône Coin Paragraphe 1* Développer l'icône …" at bounding box center [68, 248] width 86 height 149
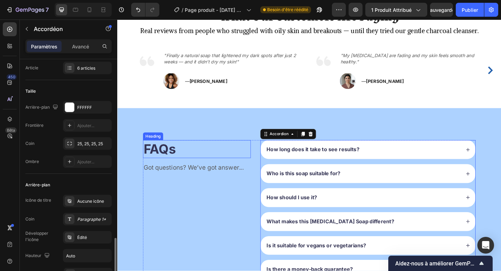
scroll to position [146, 0]
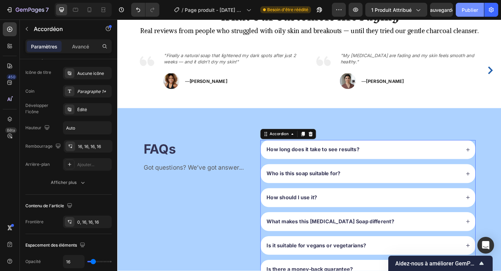
click at [470, 3] on button "Publier" at bounding box center [470, 10] width 28 height 14
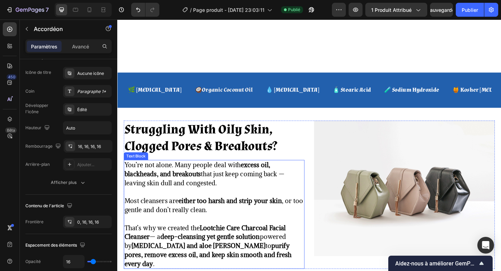
scroll to position [337, 0]
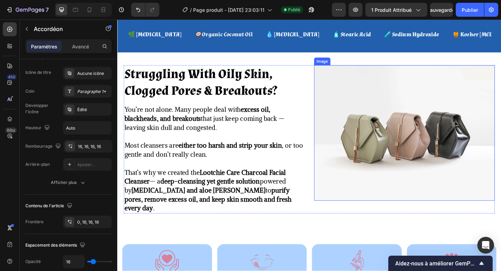
click at [366, 121] on img at bounding box center [429, 143] width 197 height 148
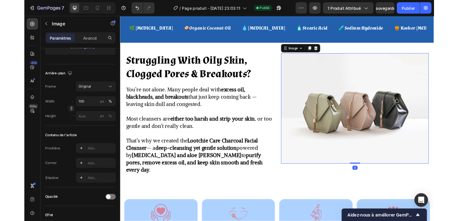
scroll to position [0, 0]
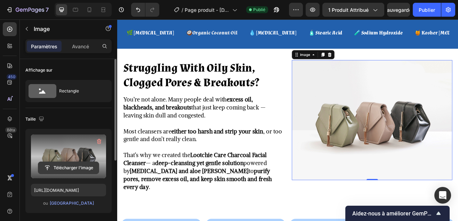
click at [66, 167] on input "file" at bounding box center [68, 168] width 61 height 12
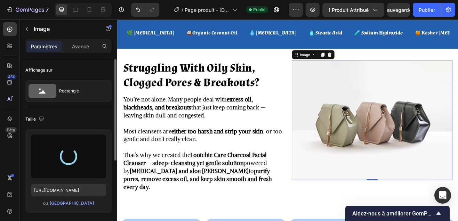
type input "[URL][DOMAIN_NAME]"
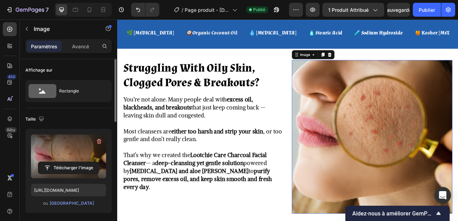
click at [366, 159] on img at bounding box center [429, 163] width 197 height 189
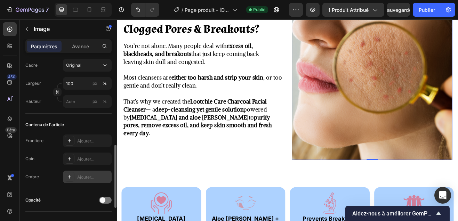
scroll to position [203, 0]
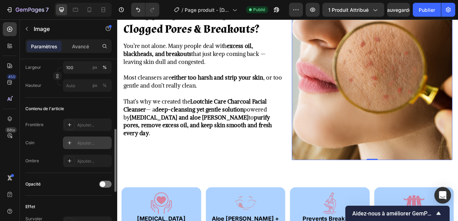
click at [83, 145] on div "Ajouter..." at bounding box center [93, 143] width 33 height 6
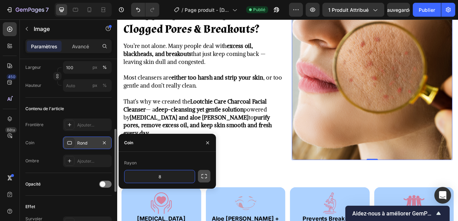
click at [198, 175] on button "button" at bounding box center [204, 176] width 13 height 13
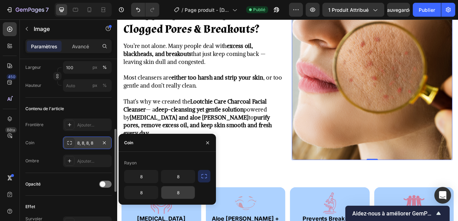
click at [182, 191] on input "8" at bounding box center [177, 192] width 33 height 13
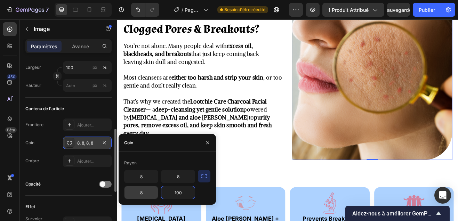
type input "100"
click at [152, 192] on input "8" at bounding box center [141, 192] width 33 height 13
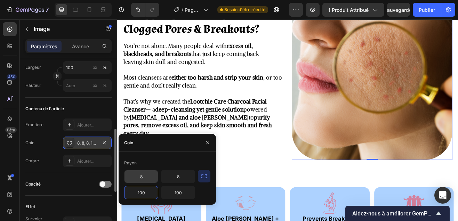
type input "100"
click at [143, 177] on input "8" at bounding box center [141, 176] width 33 height 13
type input "100"
click at [176, 173] on input "8" at bounding box center [177, 176] width 33 height 13
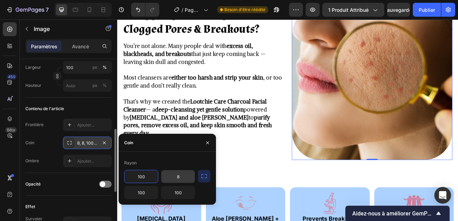
click at [176, 173] on input "8" at bounding box center [177, 176] width 33 height 13
type input "100"
click at [212, 140] on button "button" at bounding box center [207, 142] width 11 height 11
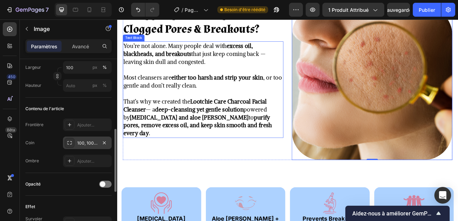
scroll to position [302, 0]
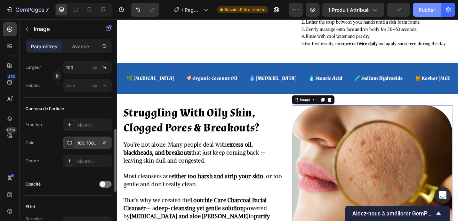
click at [416, 7] on button "Publier" at bounding box center [427, 10] width 28 height 14
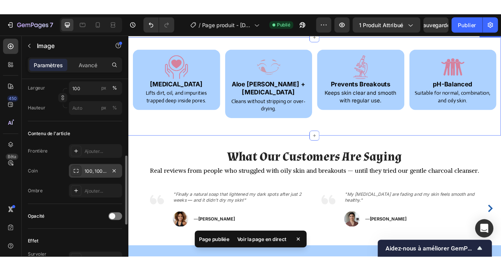
scroll to position [569, 0]
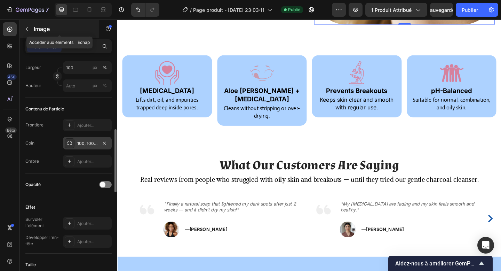
click at [43, 31] on font "Image" at bounding box center [42, 28] width 16 height 7
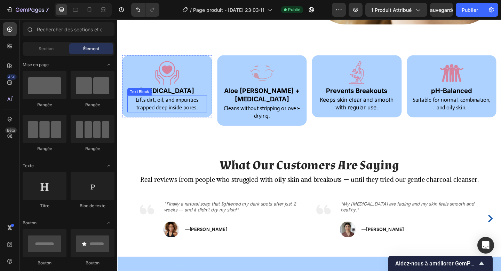
click at [208, 118] on p "Lifts dirt, oil, and impurities trapped deep inside pores." at bounding box center [171, 111] width 85 height 17
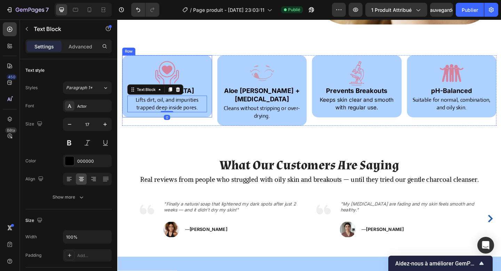
click at [213, 124] on div "Image [MEDICAL_DATA] Heading Lifts dirt, oil, and impurities trapped deep insid…" at bounding box center [171, 92] width 98 height 68
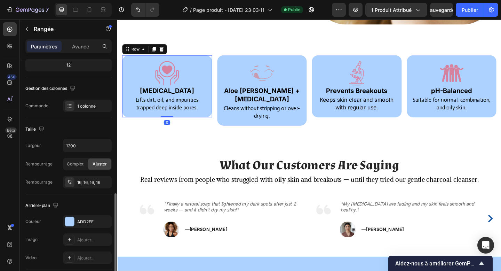
scroll to position [156, 0]
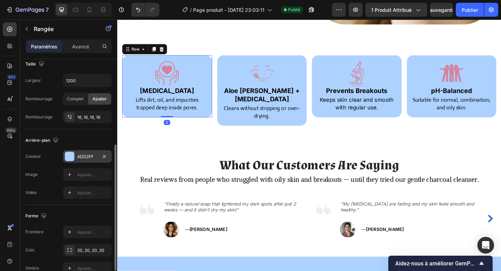
click at [76, 156] on div "ADD2FF" at bounding box center [87, 156] width 49 height 13
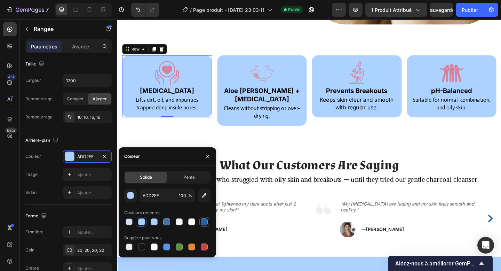
click at [201, 222] on div at bounding box center [204, 221] width 7 height 7
type input "2260AD"
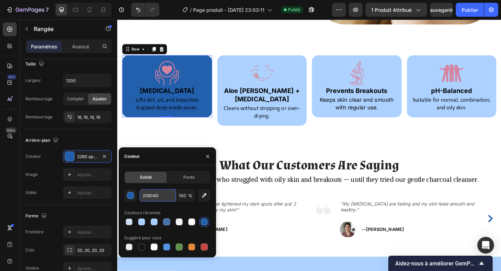
click at [158, 197] on input "2260AD" at bounding box center [158, 195] width 36 height 13
click at [202, 157] on button "button" at bounding box center [207, 156] width 11 height 11
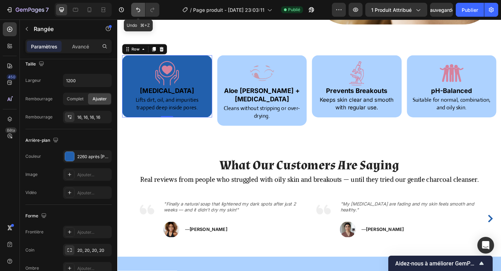
click at [137, 14] on button "Annuler/Rétablir" at bounding box center [138, 10] width 14 height 14
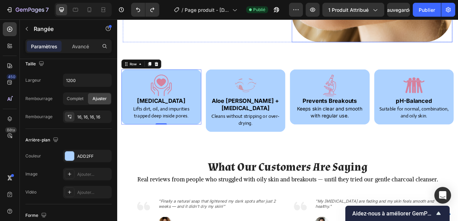
scroll to position [571, 0]
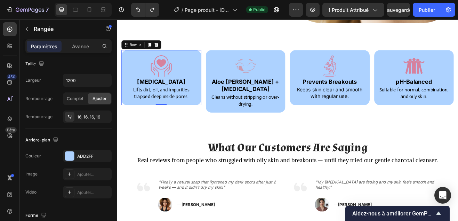
click at [174, 77] on img at bounding box center [171, 77] width 28 height 28
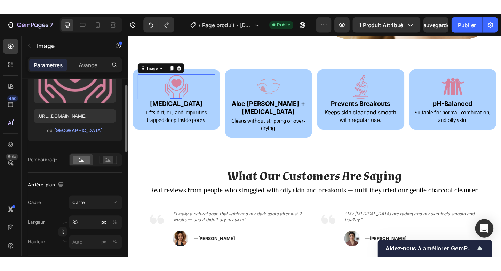
scroll to position [69, 0]
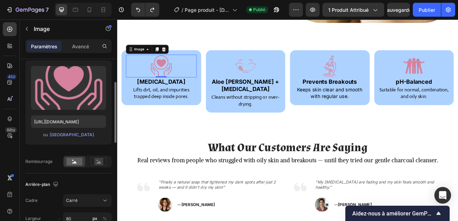
click at [70, 98] on input "file" at bounding box center [68, 100] width 61 height 12
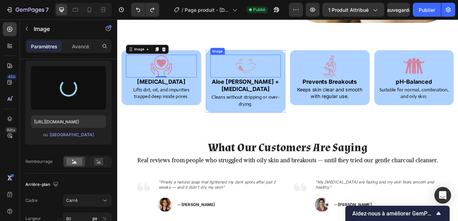
type input "[URL][DOMAIN_NAME]"
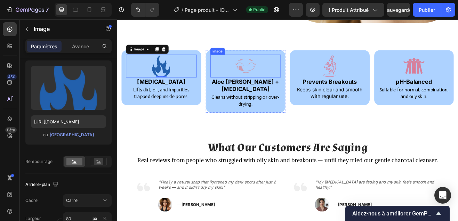
click at [277, 77] on img at bounding box center [275, 77] width 28 height 28
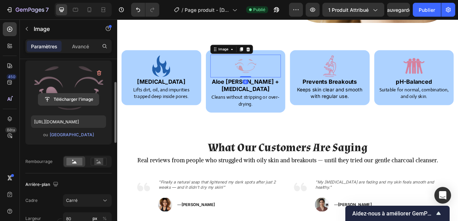
click at [77, 102] on input "file" at bounding box center [68, 100] width 61 height 12
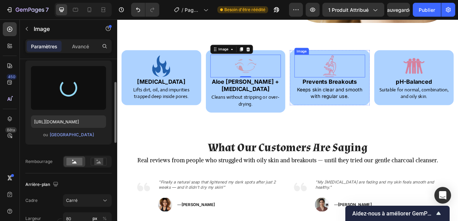
type input "[URL][DOMAIN_NAME]"
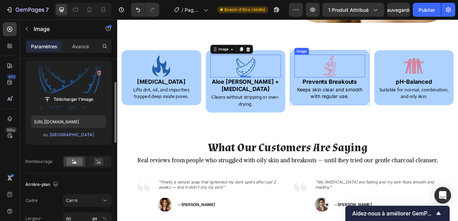
click at [371, 77] on img at bounding box center [378, 77] width 28 height 28
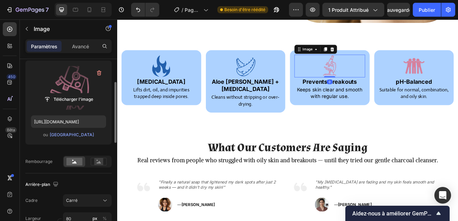
click at [77, 92] on label at bounding box center [68, 88] width 75 height 44
click at [77, 94] on input "file" at bounding box center [68, 100] width 61 height 12
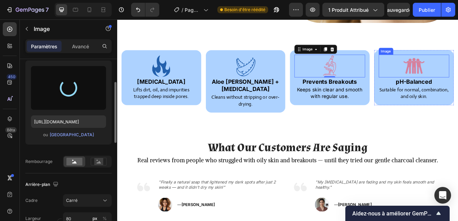
type input "[URL][DOMAIN_NAME]"
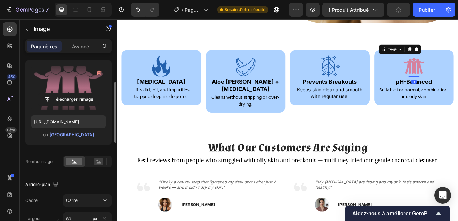
click at [74, 77] on label at bounding box center [68, 88] width 75 height 44
click at [74, 94] on input "file" at bounding box center [68, 100] width 61 height 12
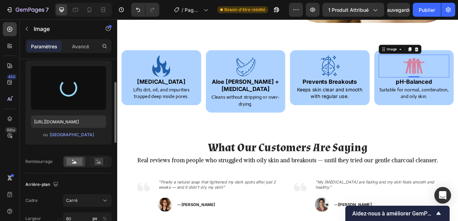
type input "[URL][DOMAIN_NAME]"
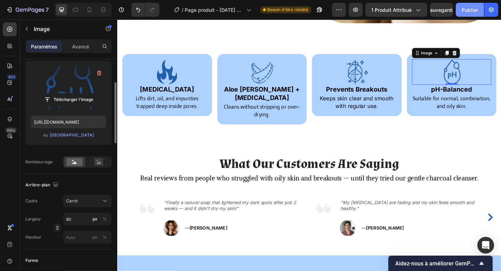
click at [473, 6] on button "Publier" at bounding box center [470, 10] width 28 height 14
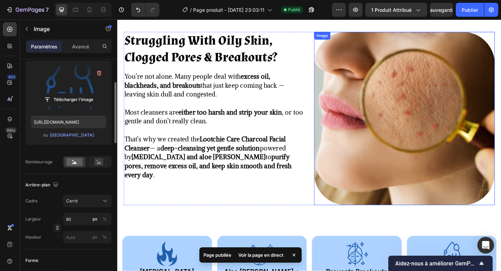
scroll to position [343, 0]
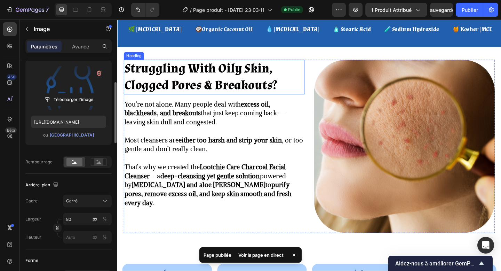
click at [212, 84] on h2 "Struggling With Oily Skin, Clogged Pores & Breakouts?" at bounding box center [222, 82] width 197 height 38
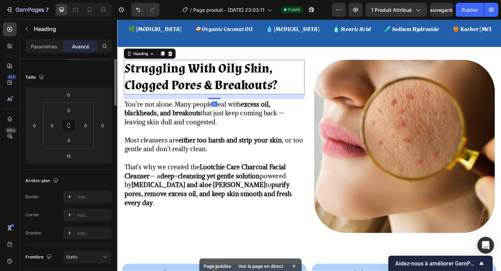
scroll to position [0, 0]
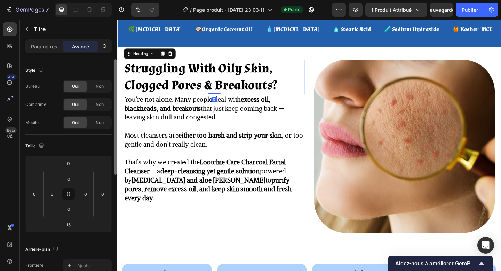
drag, startPoint x: 219, startPoint y: 105, endPoint x: 221, endPoint y: 96, distance: 9.6
click at [221, 96] on div "Struggling With Oily Skin, Clogged Pores & Breakouts? Heading 0" at bounding box center [222, 82] width 197 height 38
type input "0"
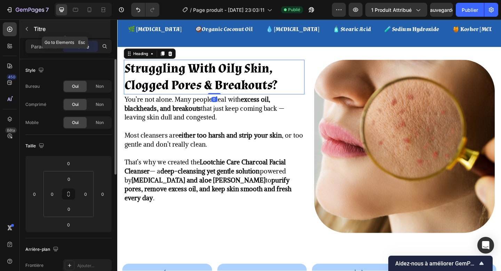
click at [37, 29] on font "Titre" at bounding box center [40, 28] width 12 height 7
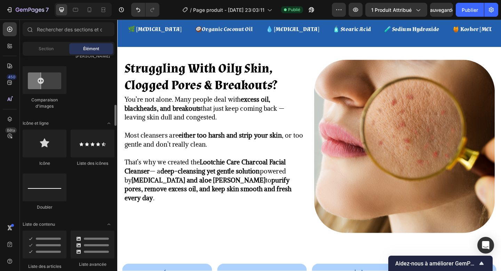
scroll to position [411, 0]
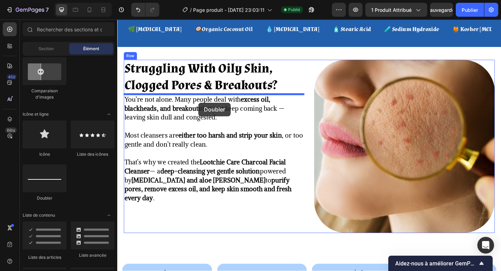
drag, startPoint x: 170, startPoint y: 207, endPoint x: 206, endPoint y: 110, distance: 103.2
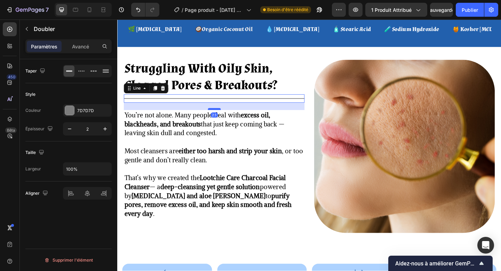
drag, startPoint x: 219, startPoint y: 108, endPoint x: 219, endPoint y: 116, distance: 8.0
click at [219, 116] on div at bounding box center [223, 117] width 14 height 2
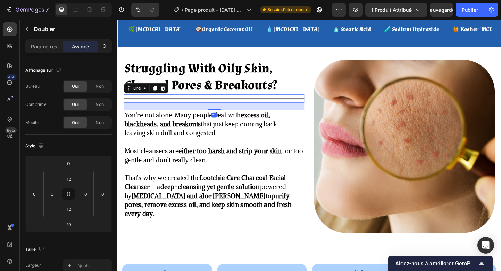
click at [50, 53] on div "Paramètres Avancé" at bounding box center [68, 46] width 86 height 14
click at [38, 39] on div "Paramètres Avancé" at bounding box center [68, 46] width 86 height 14
click at [40, 47] on font "Paramètres" at bounding box center [44, 46] width 26 height 6
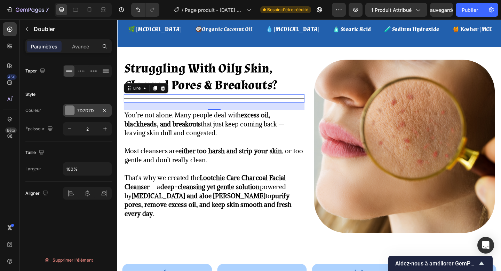
click at [87, 112] on font "7D7D7D" at bounding box center [85, 110] width 17 height 5
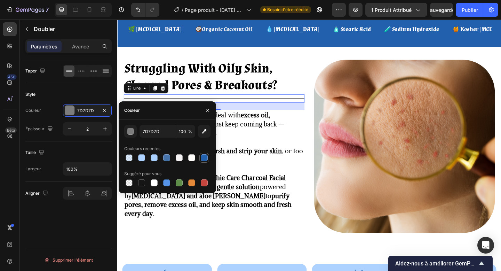
click at [204, 160] on div at bounding box center [204, 157] width 7 height 7
type input "2260AD"
click at [212, 108] on button "button" at bounding box center [207, 110] width 11 height 11
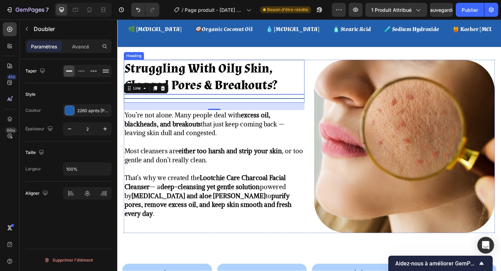
click at [237, 97] on h2 "Struggling With Oily Skin, Clogged Pores & Breakouts?" at bounding box center [222, 82] width 197 height 38
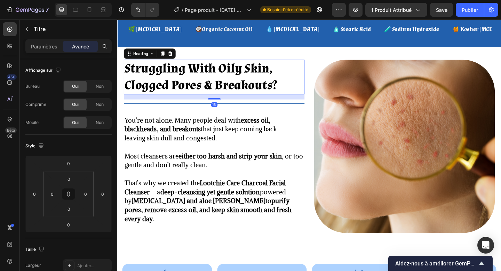
drag, startPoint x: 221, startPoint y: 101, endPoint x: 221, endPoint y: 106, distance: 5.6
click at [221, 106] on div "Struggling With Oily Skin, Clogged Pores & Breakouts? Heading 16 Title Line You…" at bounding box center [222, 157] width 197 height 189
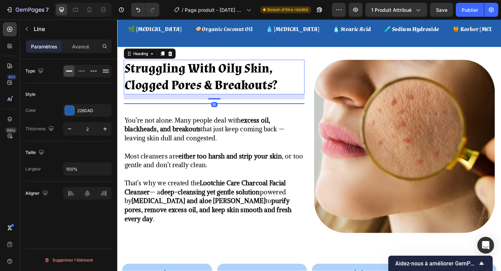
click at [244, 108] on div "Title Line" at bounding box center [222, 110] width 197 height 9
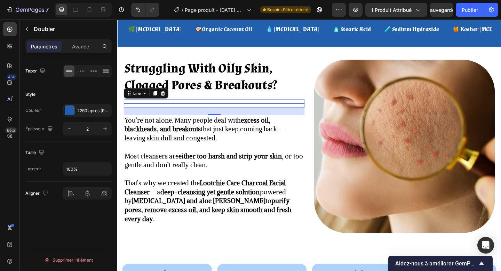
drag, startPoint x: 221, startPoint y: 121, endPoint x: 221, endPoint y: 118, distance: 3.8
click at [221, 118] on div "23" at bounding box center [222, 120] width 197 height 8
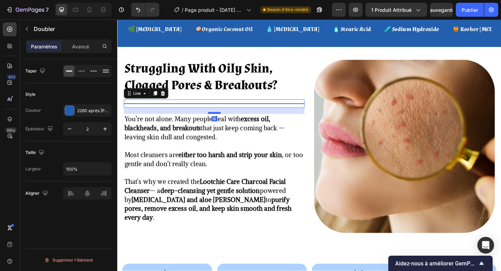
click at [222, 120] on div at bounding box center [223, 121] width 14 height 2
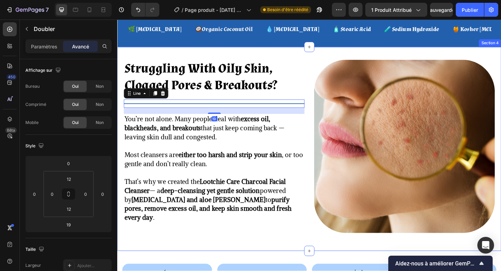
click at [317, 262] on div "Struggling With Oily Skin, Clogged Pores & Breakouts? Heading Title Line 19 You…" at bounding box center [326, 160] width 418 height 222
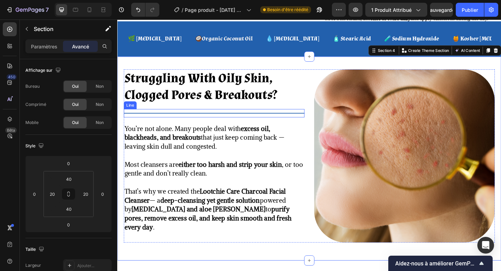
scroll to position [330, 0]
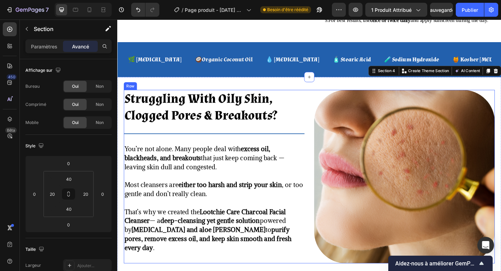
click at [322, 134] on div "Struggling With Oily Skin, Clogged Pores & Breakouts? Heading Title Line You’re…" at bounding box center [326, 190] width 404 height 189
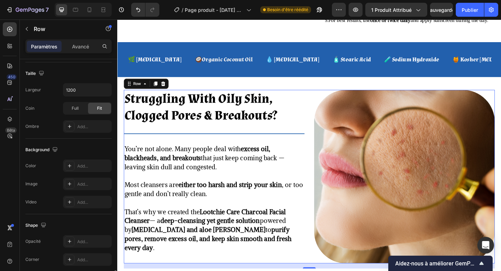
scroll to position [272, 0]
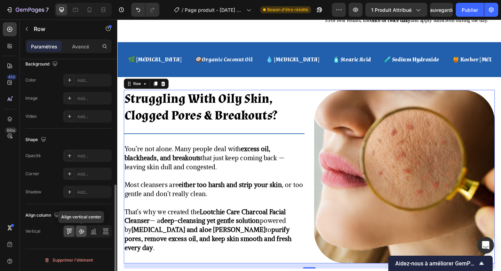
click at [82, 235] on div at bounding box center [81, 230] width 11 height 11
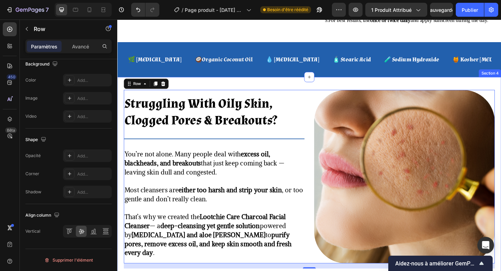
click at [292, 270] on div "Struggling With Oily Skin, Clogged Pores & Breakouts? Heading Title Line You’re…" at bounding box center [326, 193] width 418 height 222
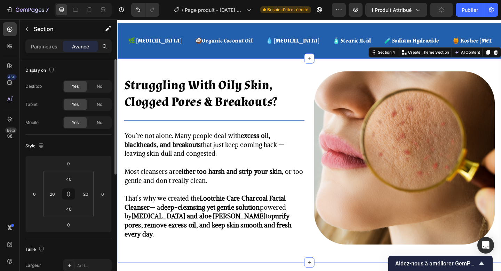
scroll to position [369, 0]
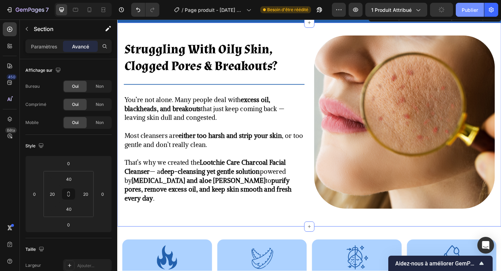
click at [465, 16] on button "Publier" at bounding box center [470, 10] width 28 height 14
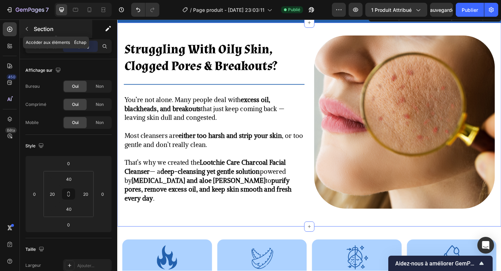
click at [39, 28] on font "Section" at bounding box center [44, 28] width 20 height 7
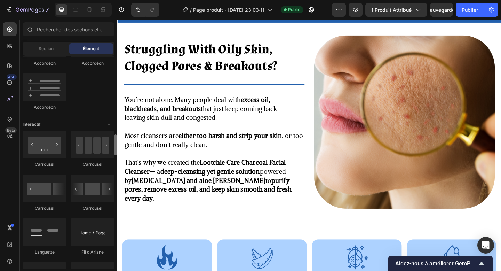
scroll to position [664, 0]
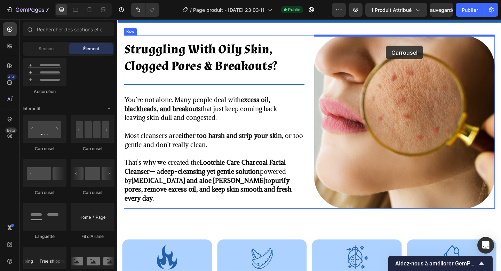
drag, startPoint x: 163, startPoint y: 145, endPoint x: 410, endPoint y: 48, distance: 264.8
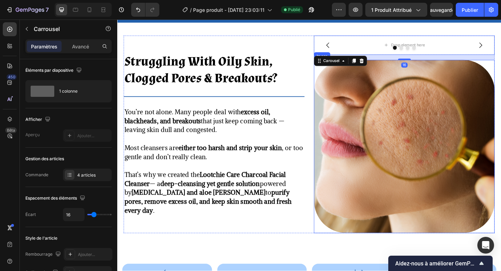
click at [415, 137] on img at bounding box center [429, 157] width 197 height 189
